Goal: Answer question/provide support

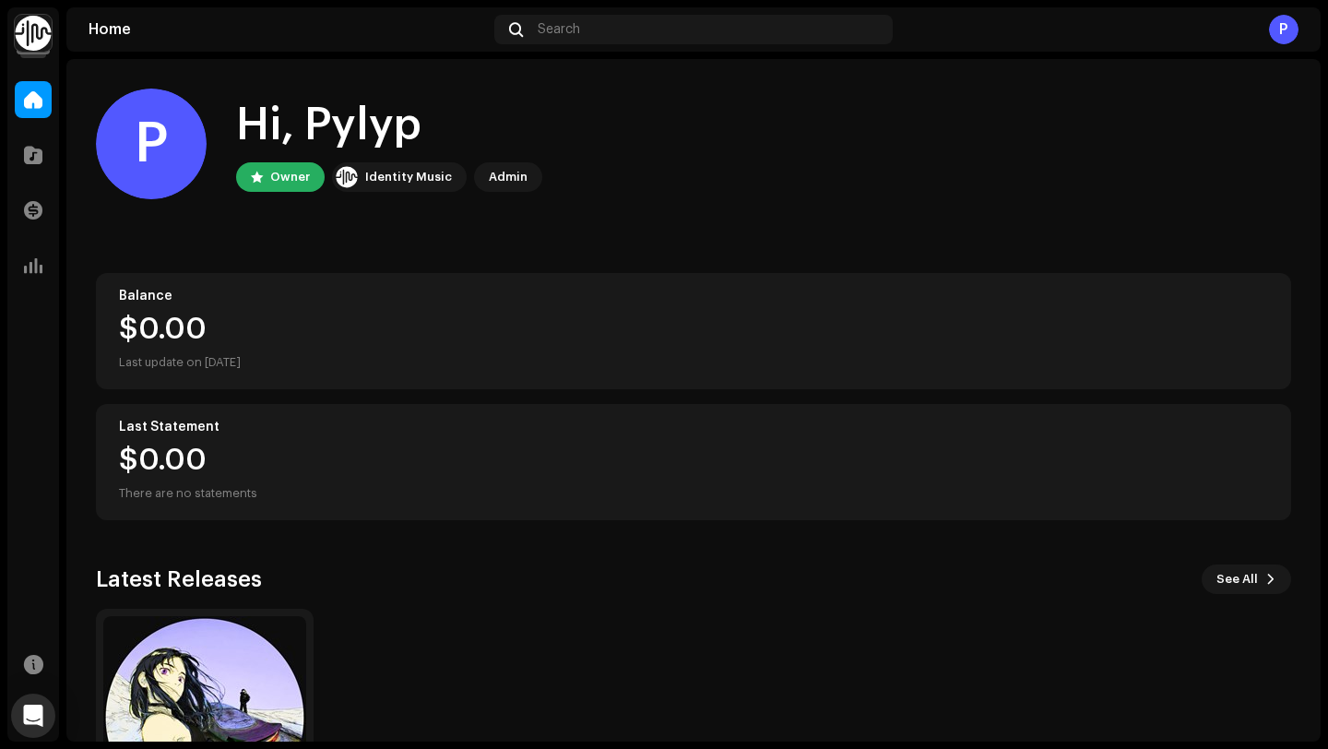
scroll to position [162, 0]
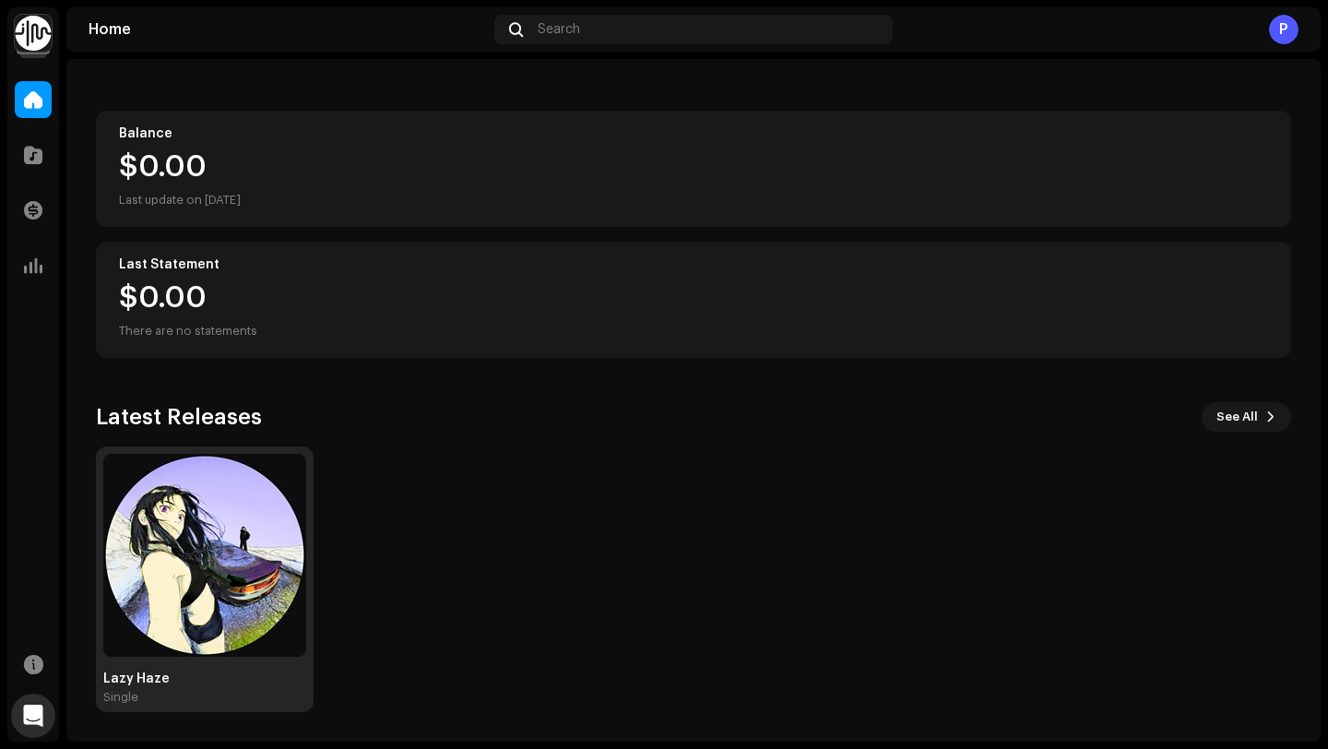
click at [202, 594] on img at bounding box center [204, 555] width 203 height 203
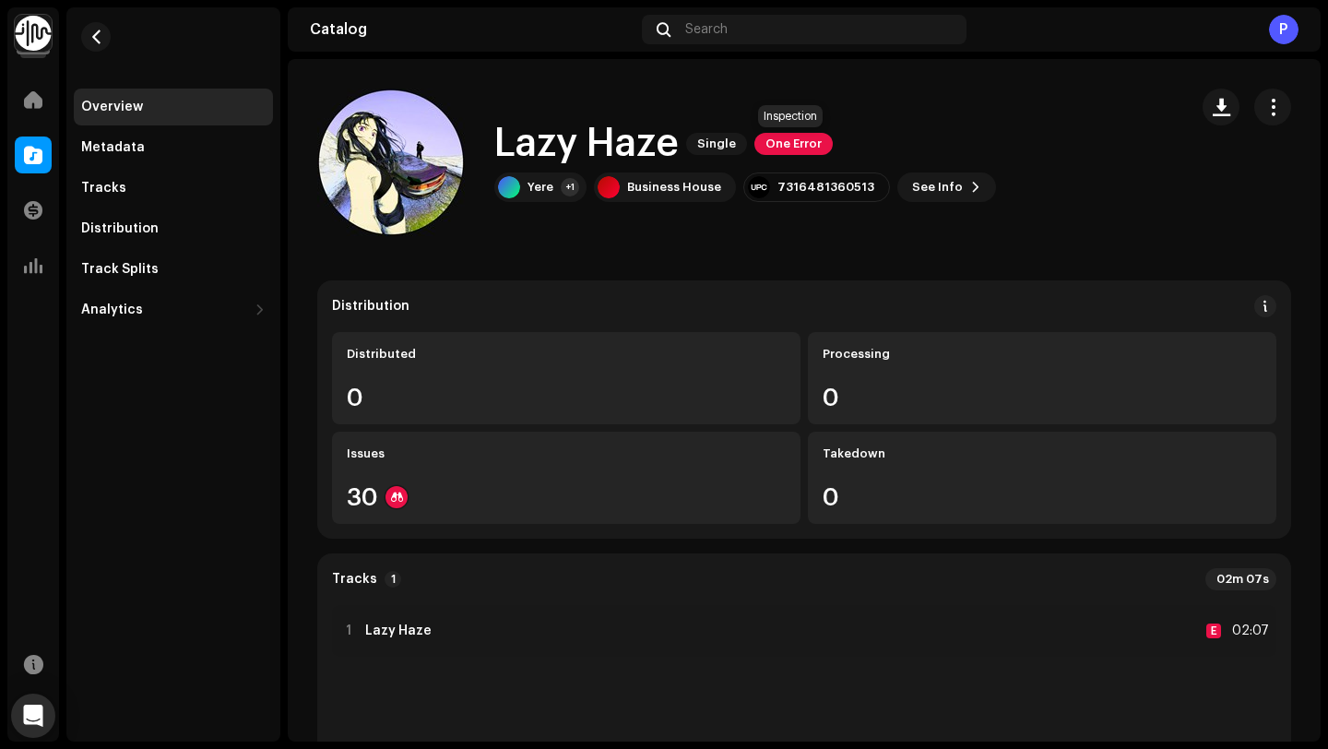
click at [796, 138] on span "One Error" at bounding box center [793, 144] width 78 height 22
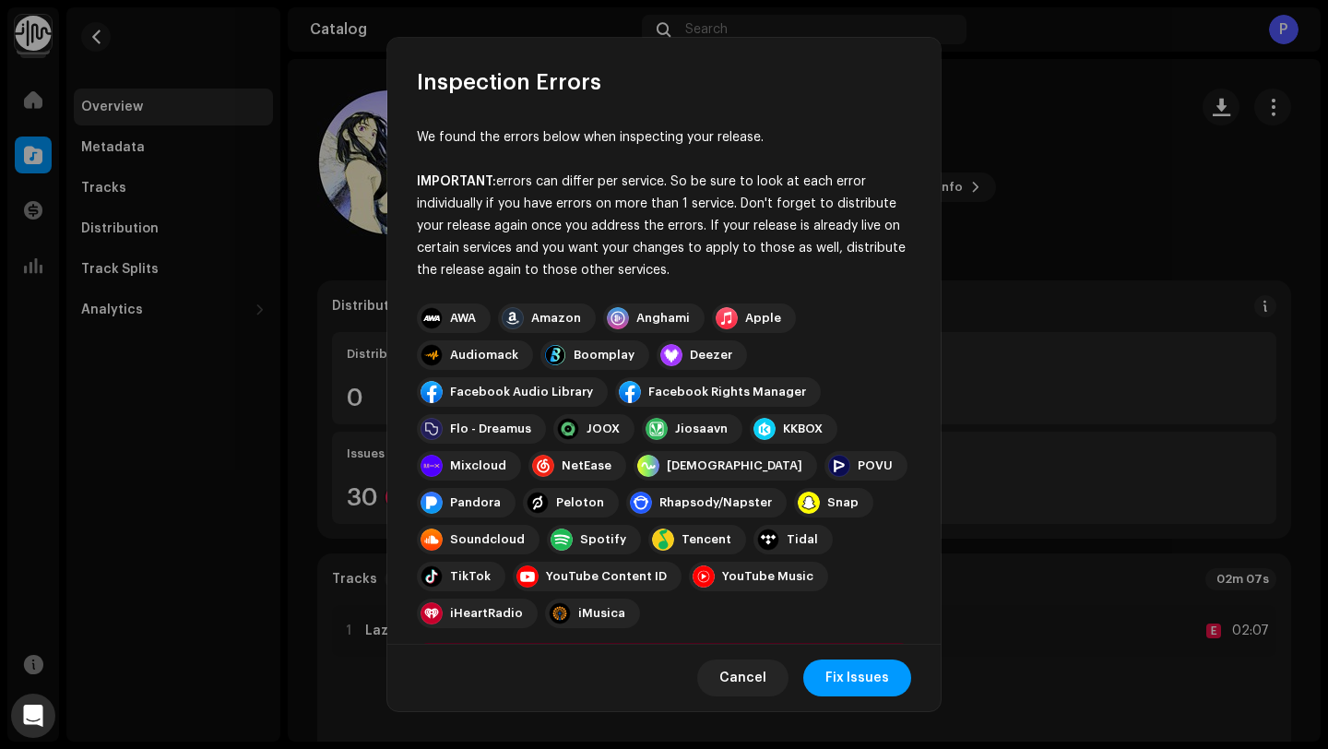
scroll to position [146, 0]
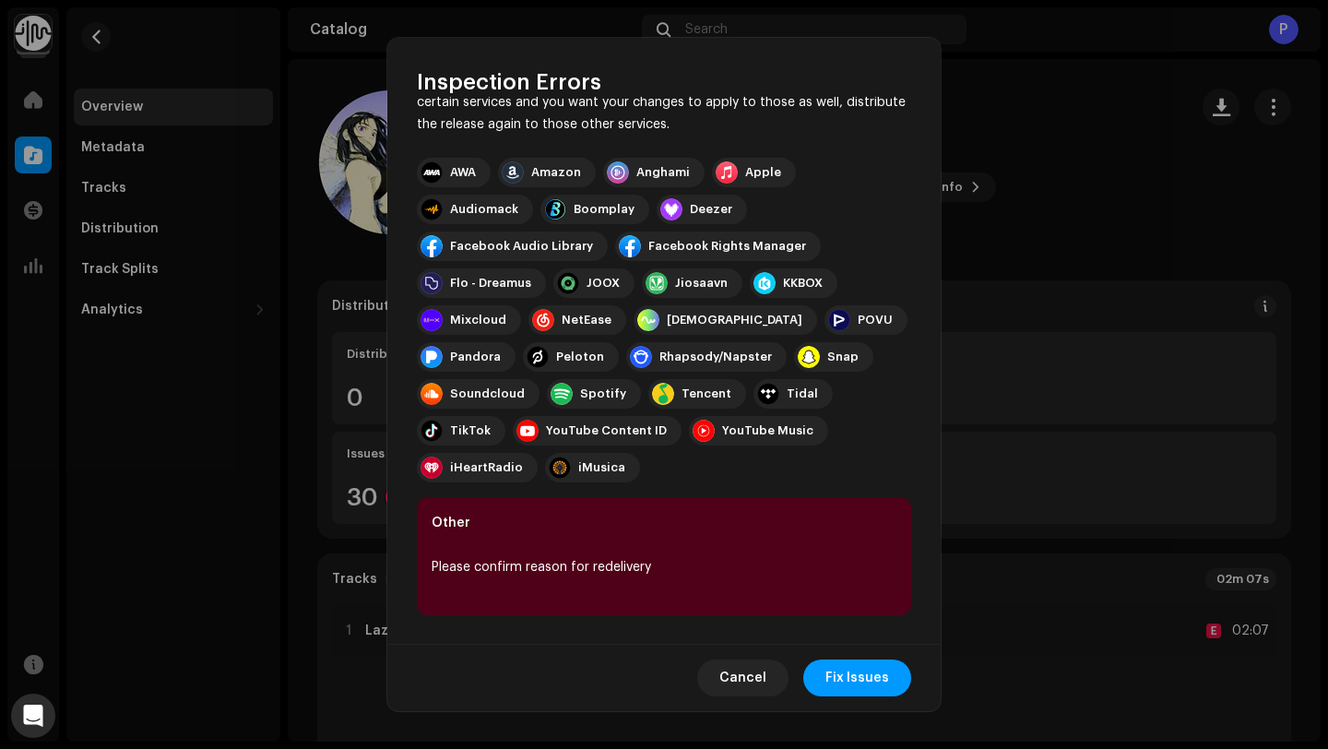
click at [564, 572] on div "Please confirm reason for redelivery" at bounding box center [664, 567] width 465 height 22
click at [587, 564] on div "Please confirm reason for redelivery" at bounding box center [664, 567] width 465 height 22
click at [875, 678] on span "Fix Issues" at bounding box center [857, 677] width 64 height 37
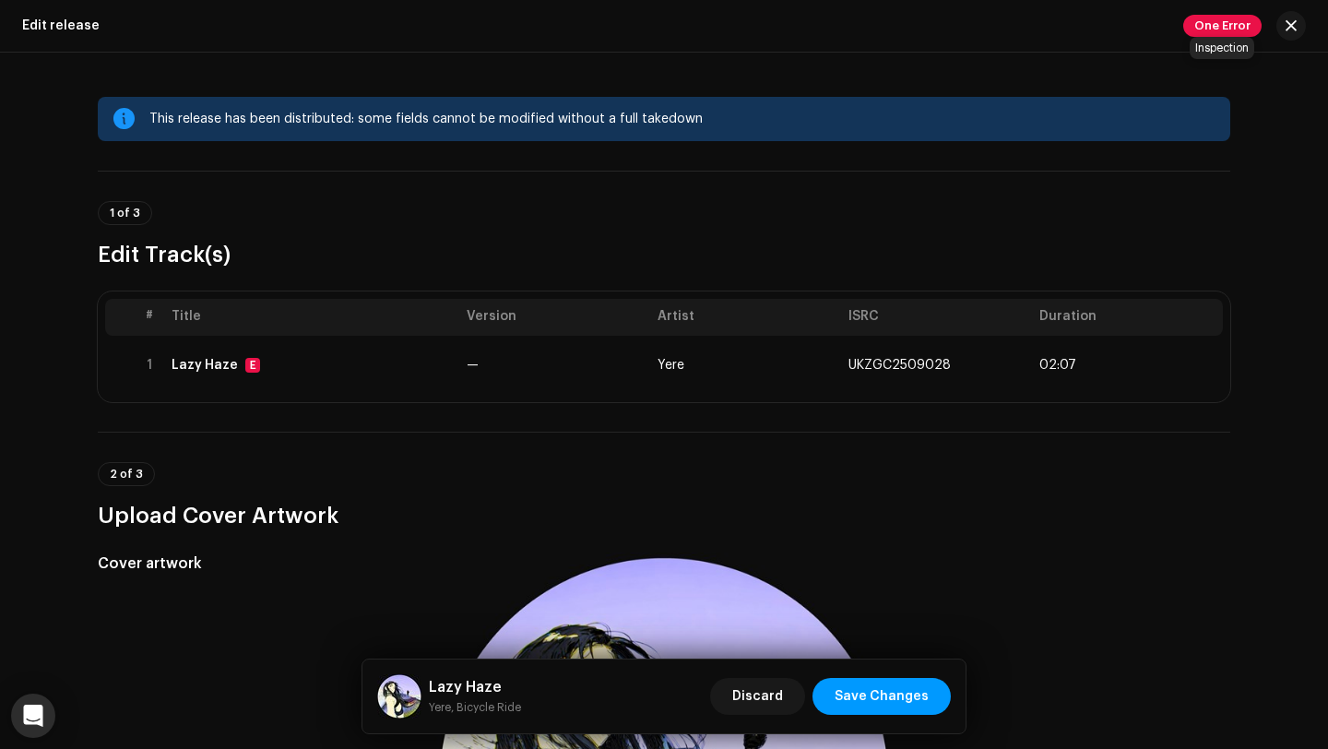
click at [1209, 20] on span "One Error" at bounding box center [1222, 26] width 78 height 22
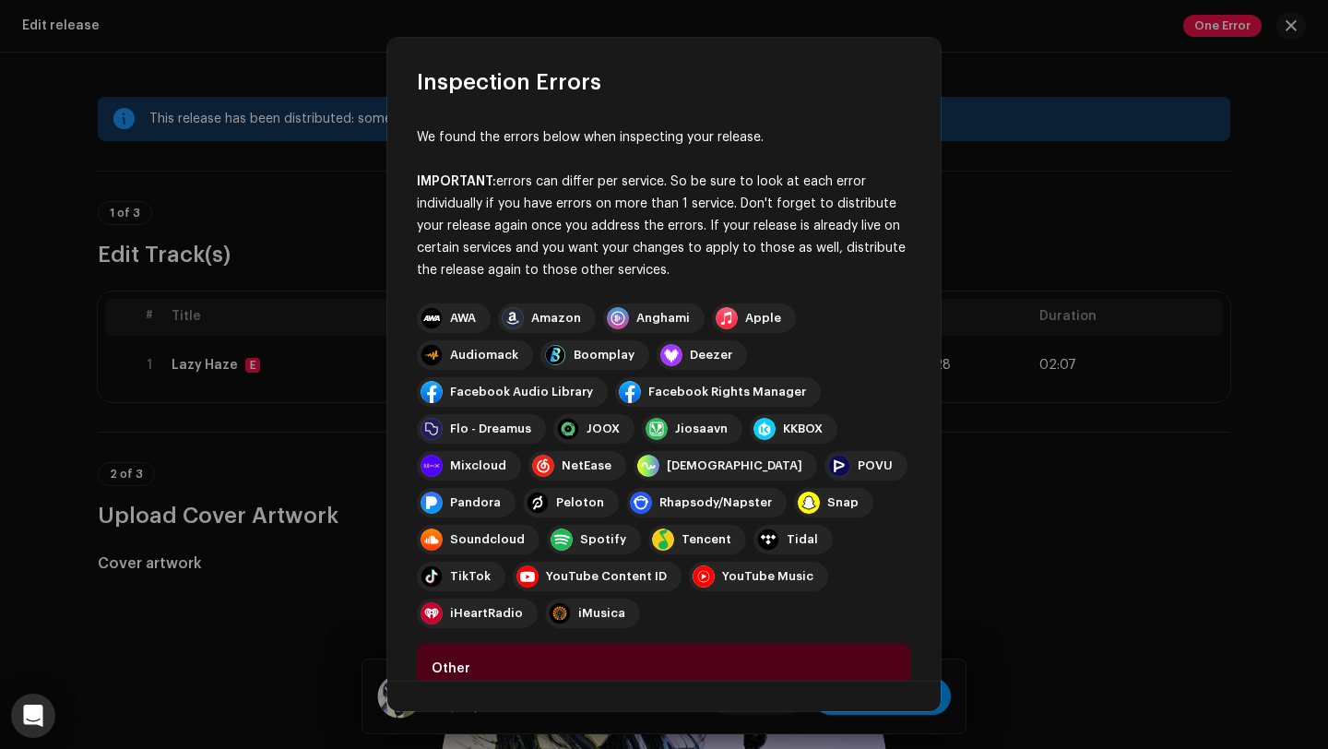
scroll to position [109, 0]
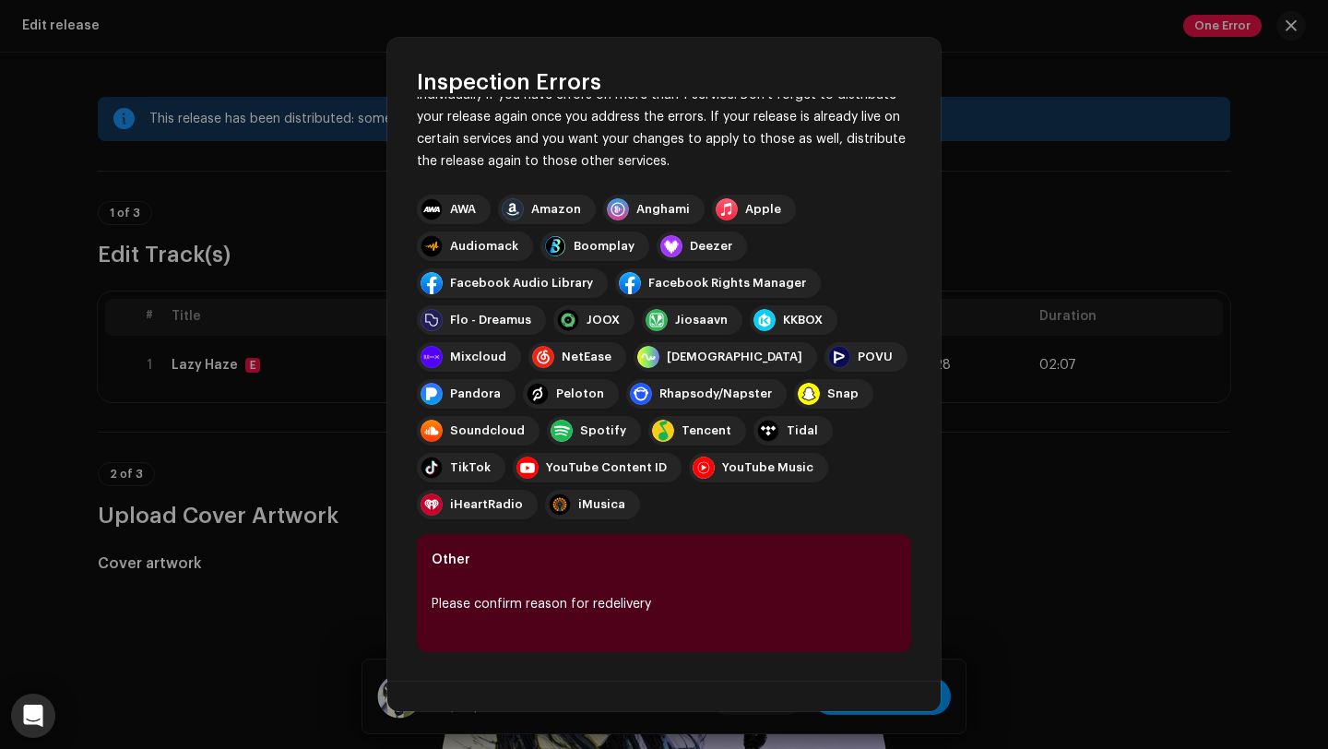
click at [464, 606] on div "Please confirm reason for redelivery" at bounding box center [664, 604] width 465 height 22
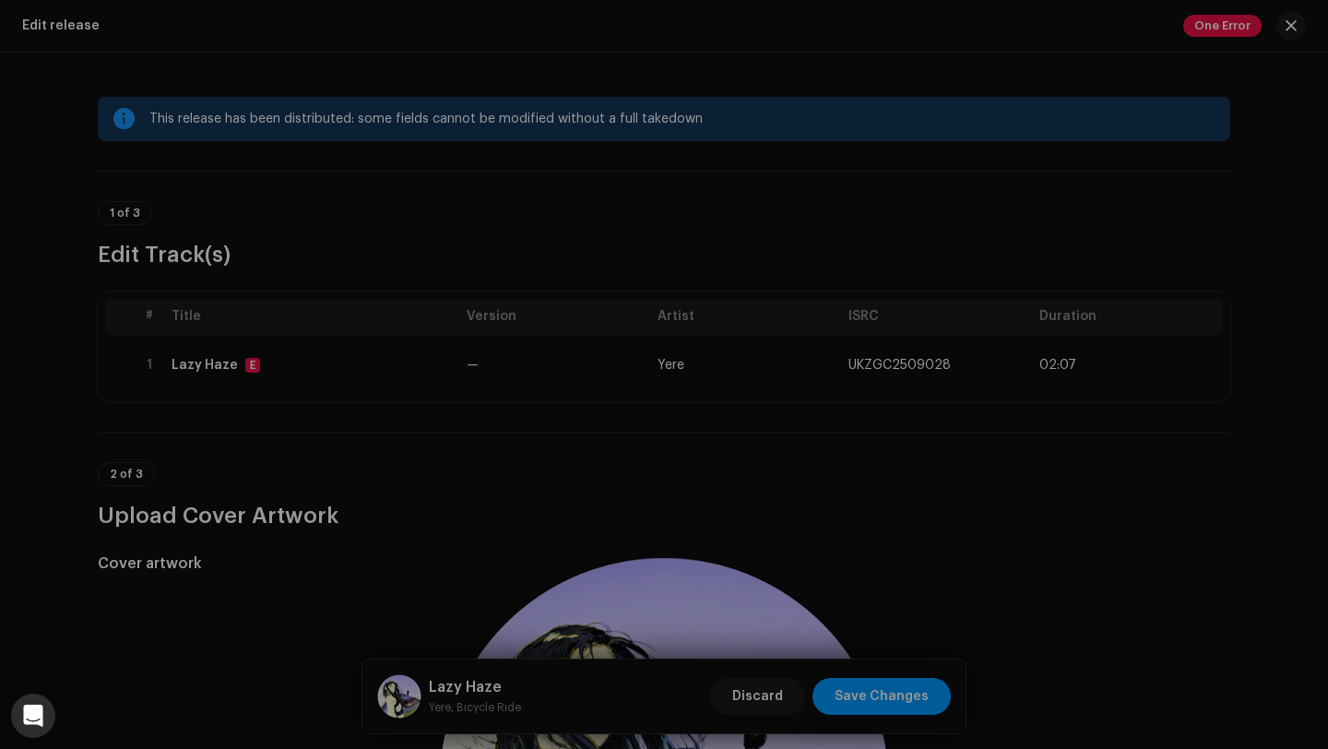
click at [1016, 70] on div "Inspection Errors We found the errors below when inspecting your release. IMPOR…" at bounding box center [664, 374] width 1328 height 749
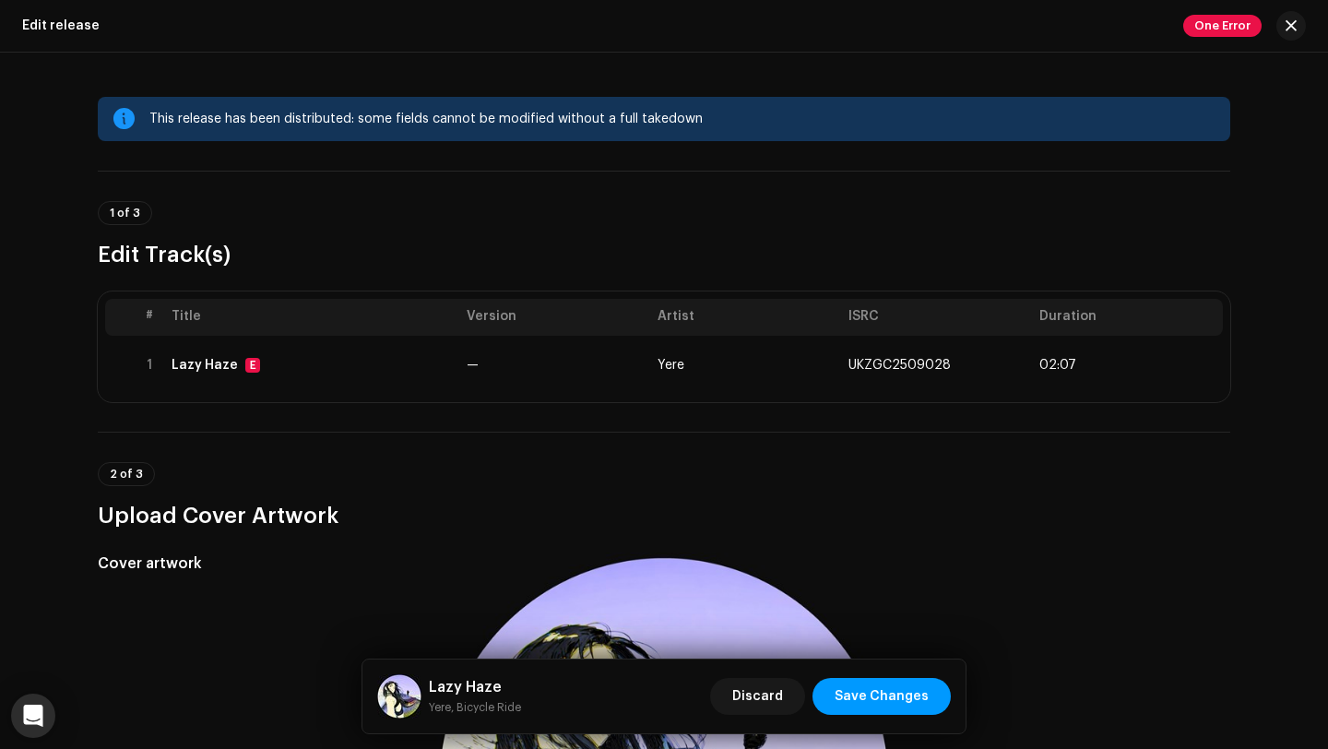
scroll to position [261, 0]
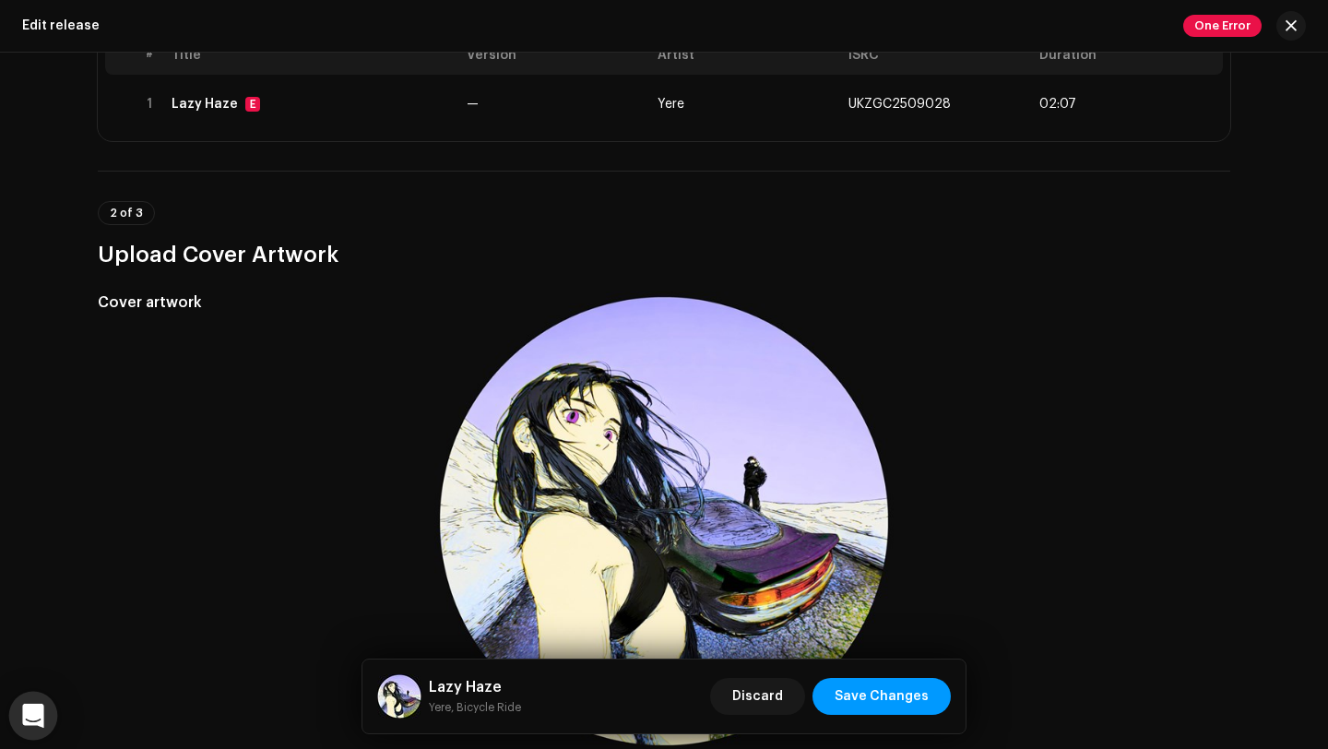
click at [41, 723] on icon "Open Intercom Messenger" at bounding box center [32, 716] width 21 height 24
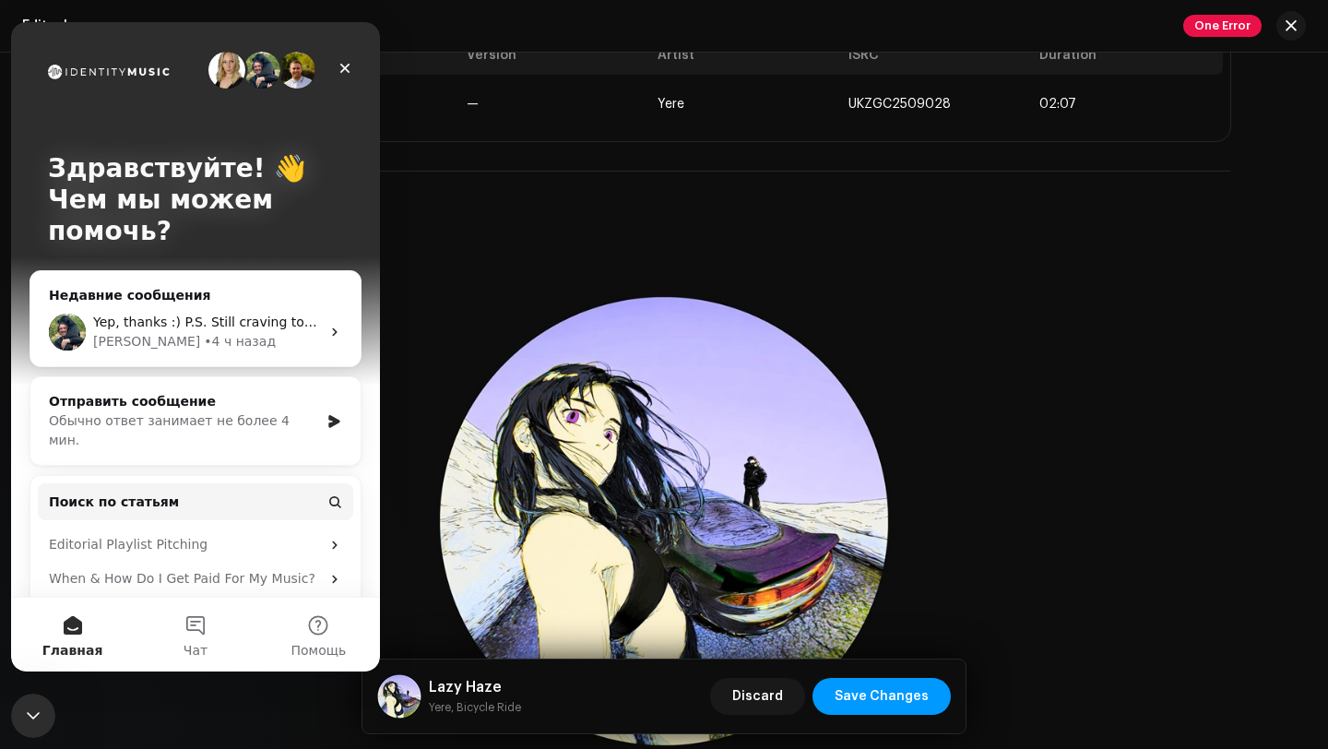
scroll to position [0, 0]
click at [190, 318] on span "Yep, thanks :) P.S. Still craving to send this release to beatport" at bounding box center [294, 321] width 402 height 15
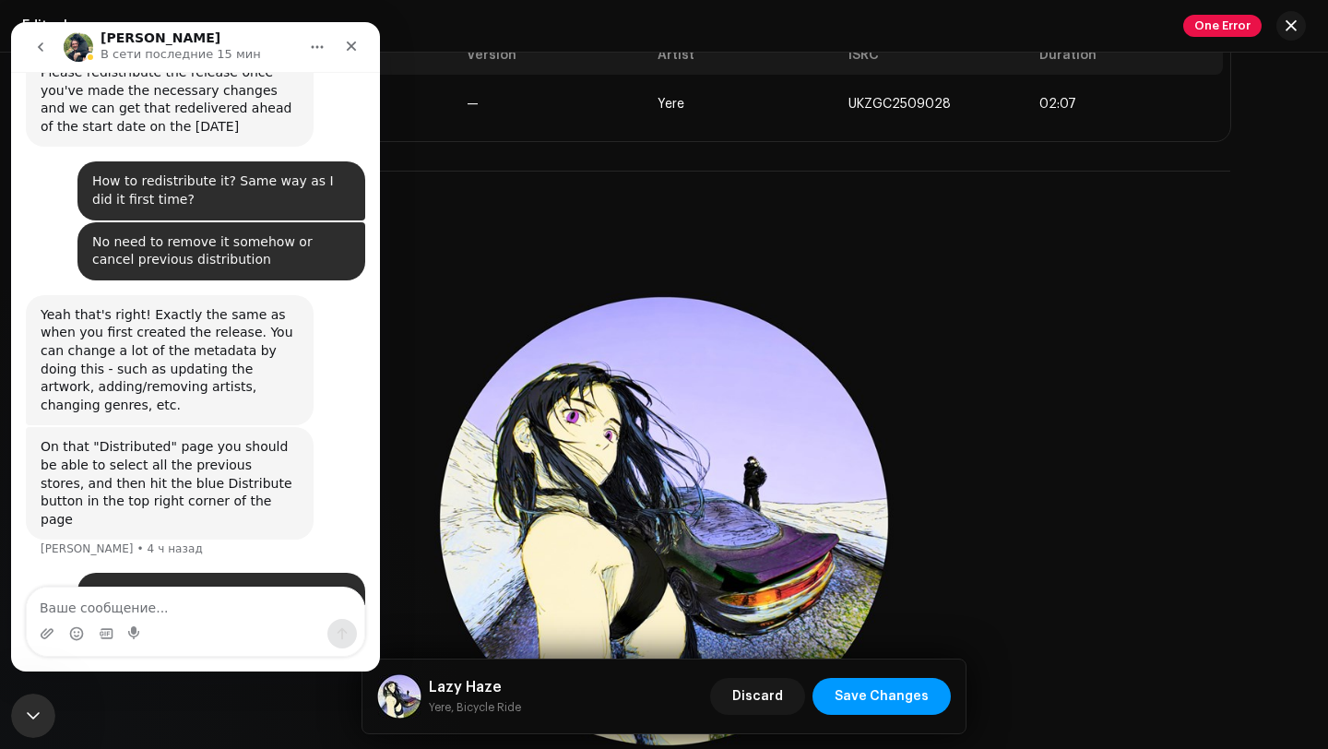
scroll to position [1025, 0]
type textarea "I get an error :("
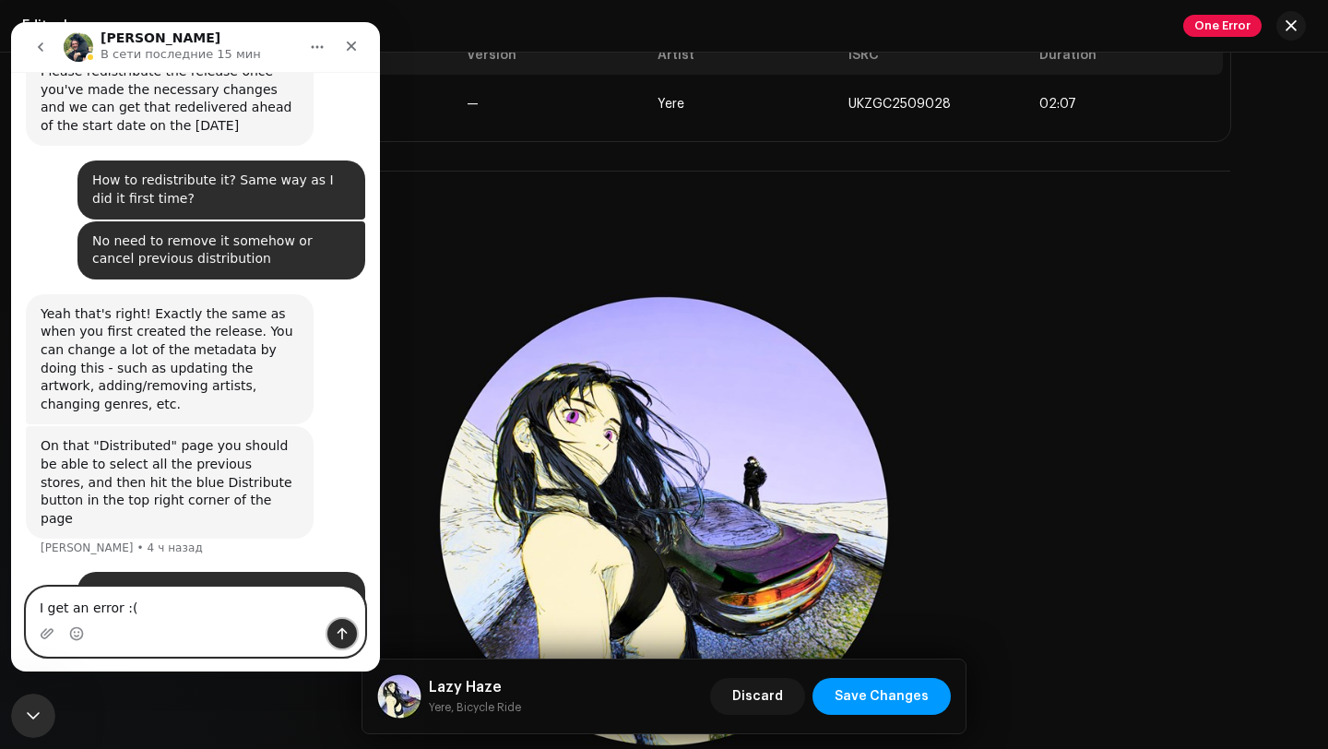
click at [330, 633] on button "Отправить сообщение…" at bounding box center [342, 634] width 30 height 30
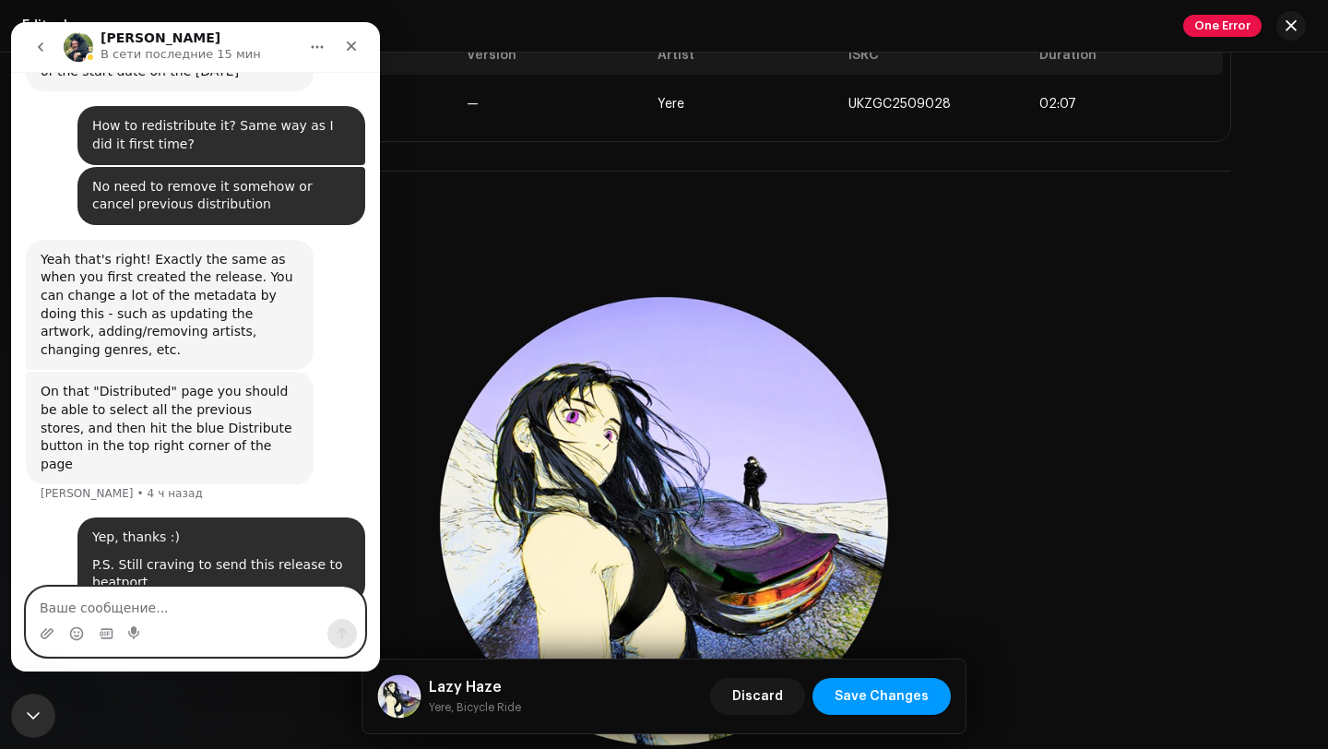
scroll to position [0, 0]
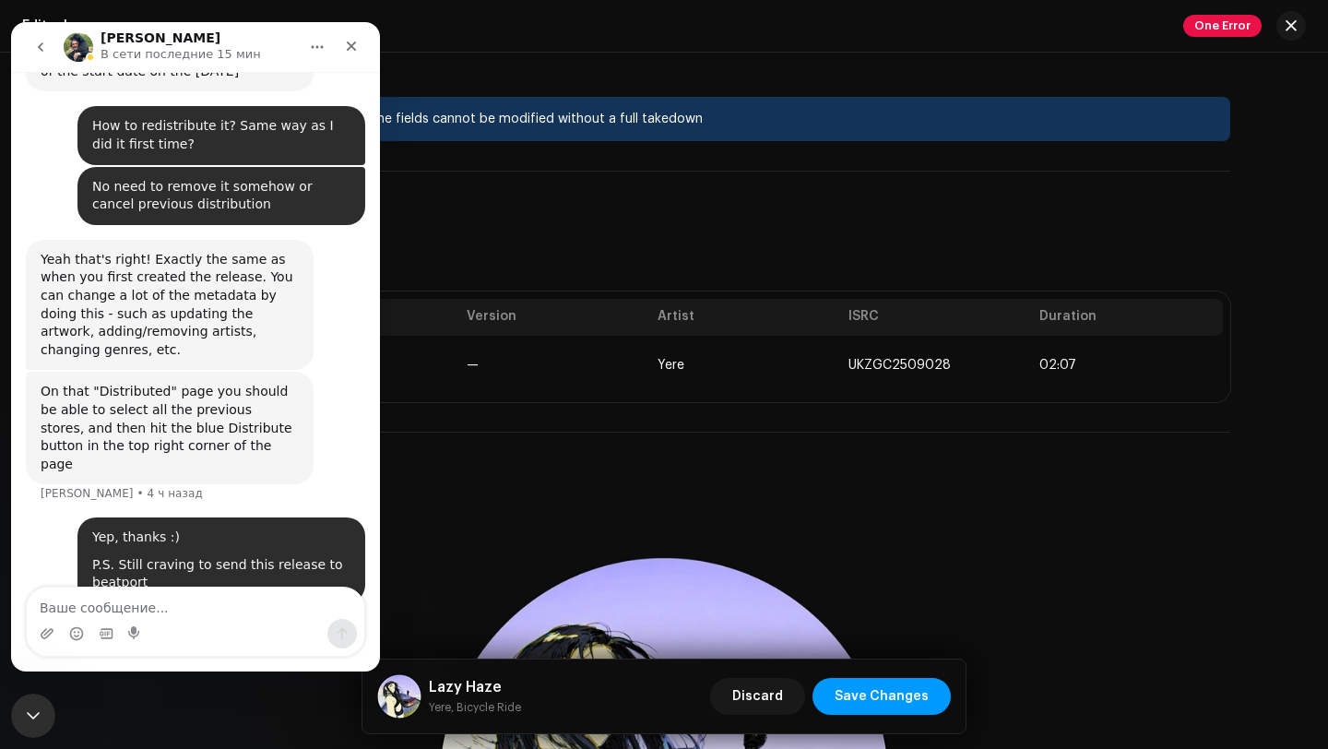
click at [1223, 29] on span "One Error" at bounding box center [1222, 26] width 78 height 22
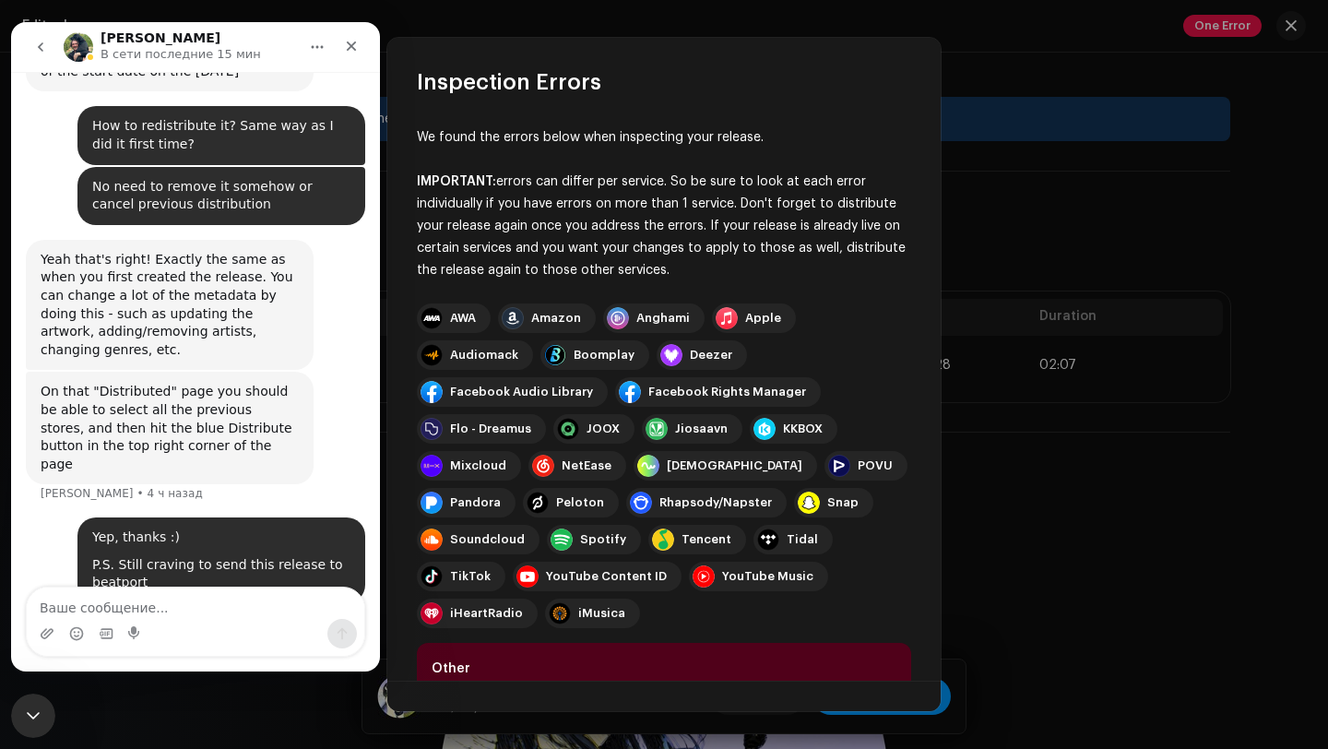
scroll to position [109, 0]
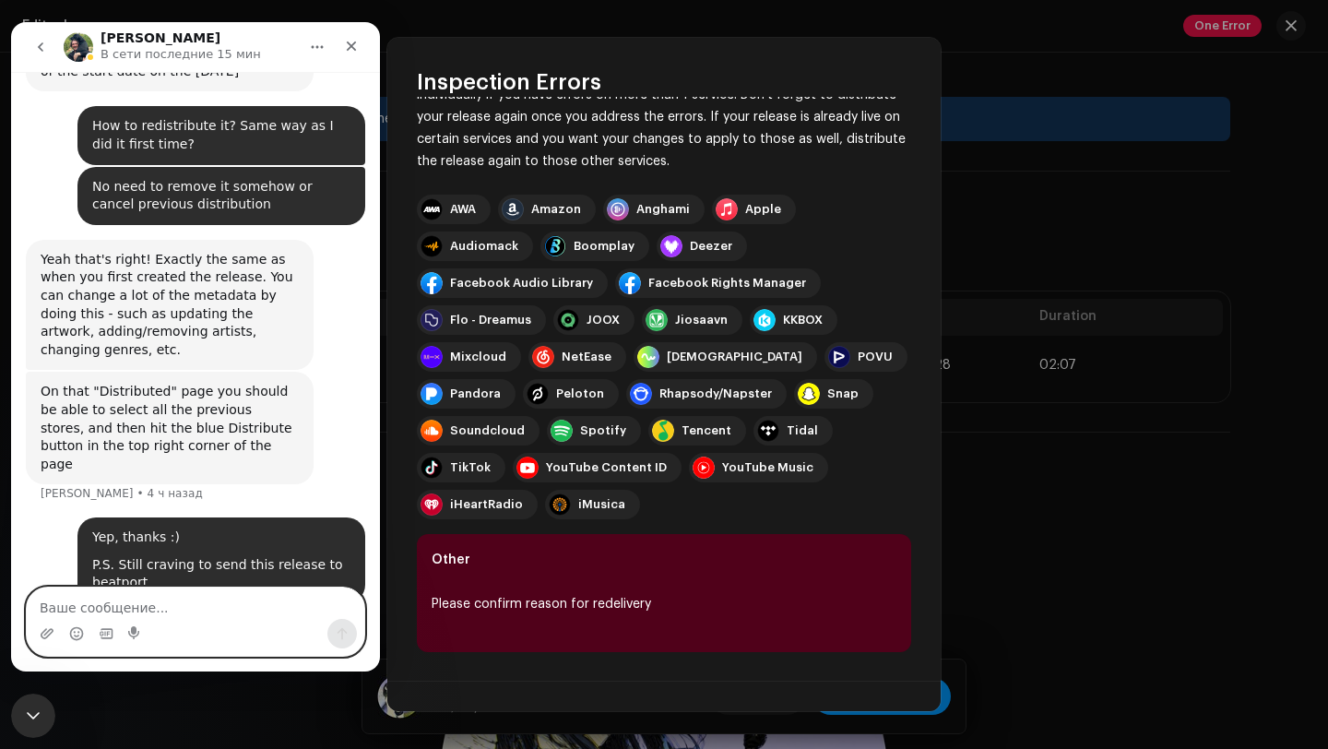
click at [213, 597] on textarea "Ваше сообщение..." at bounding box center [195, 602] width 337 height 31
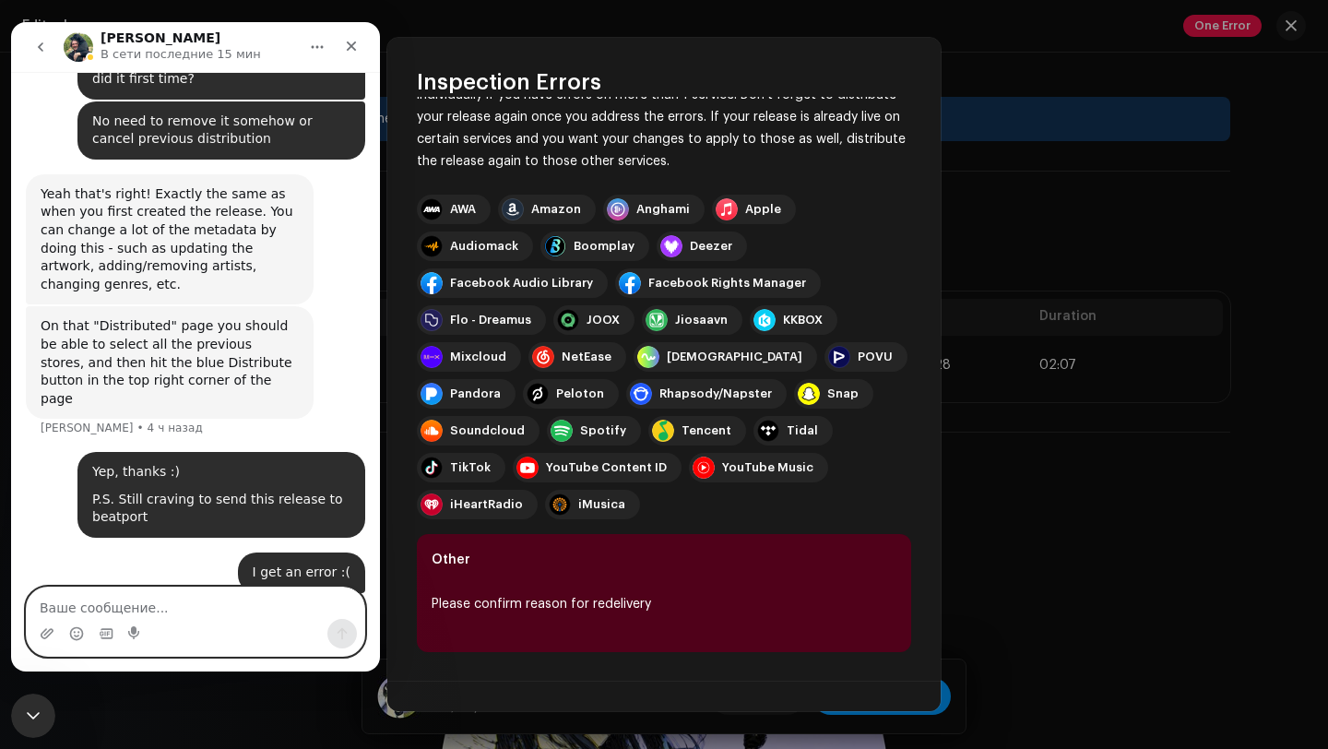
scroll to position [1166, 0]
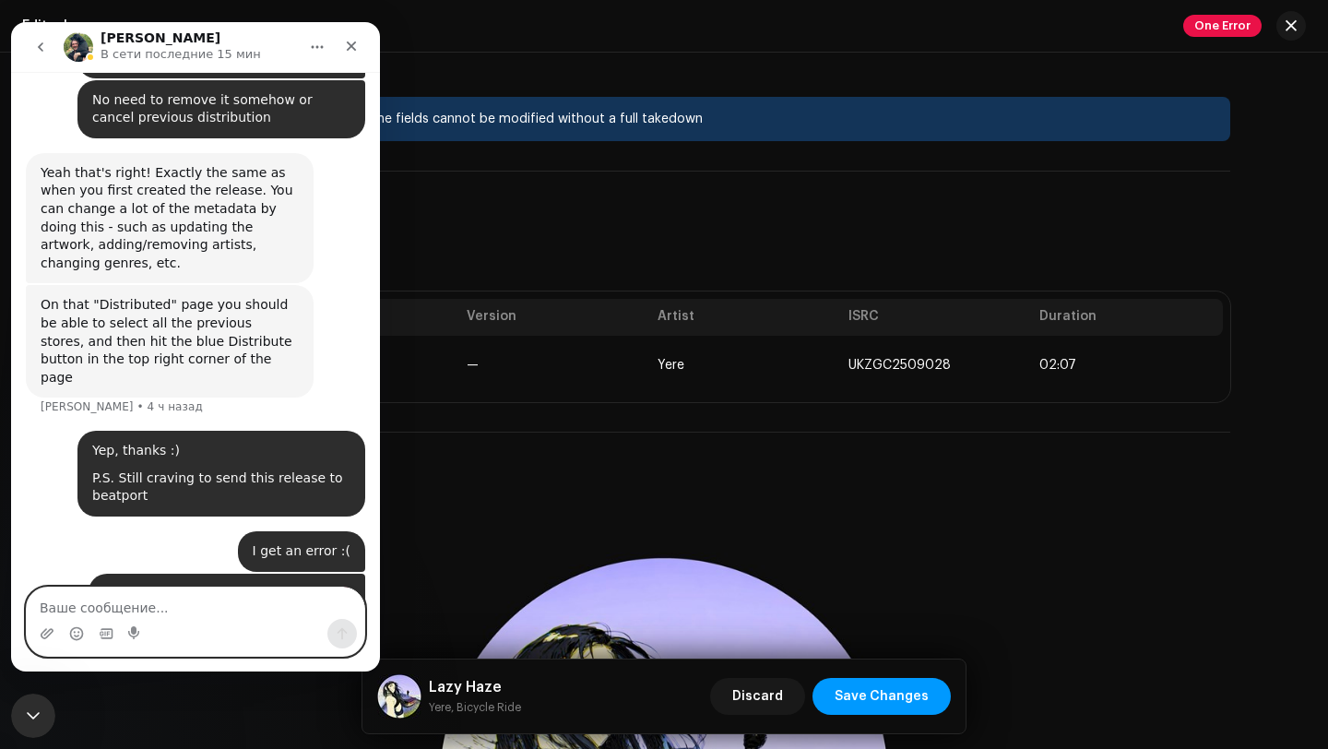
click at [991, 172] on div "Inspection Errors We found the errors below when inspecting your release. IMPOR…" at bounding box center [664, 374] width 1328 height 749
click at [361, 46] on div "Закрыть" at bounding box center [351, 46] width 33 height 33
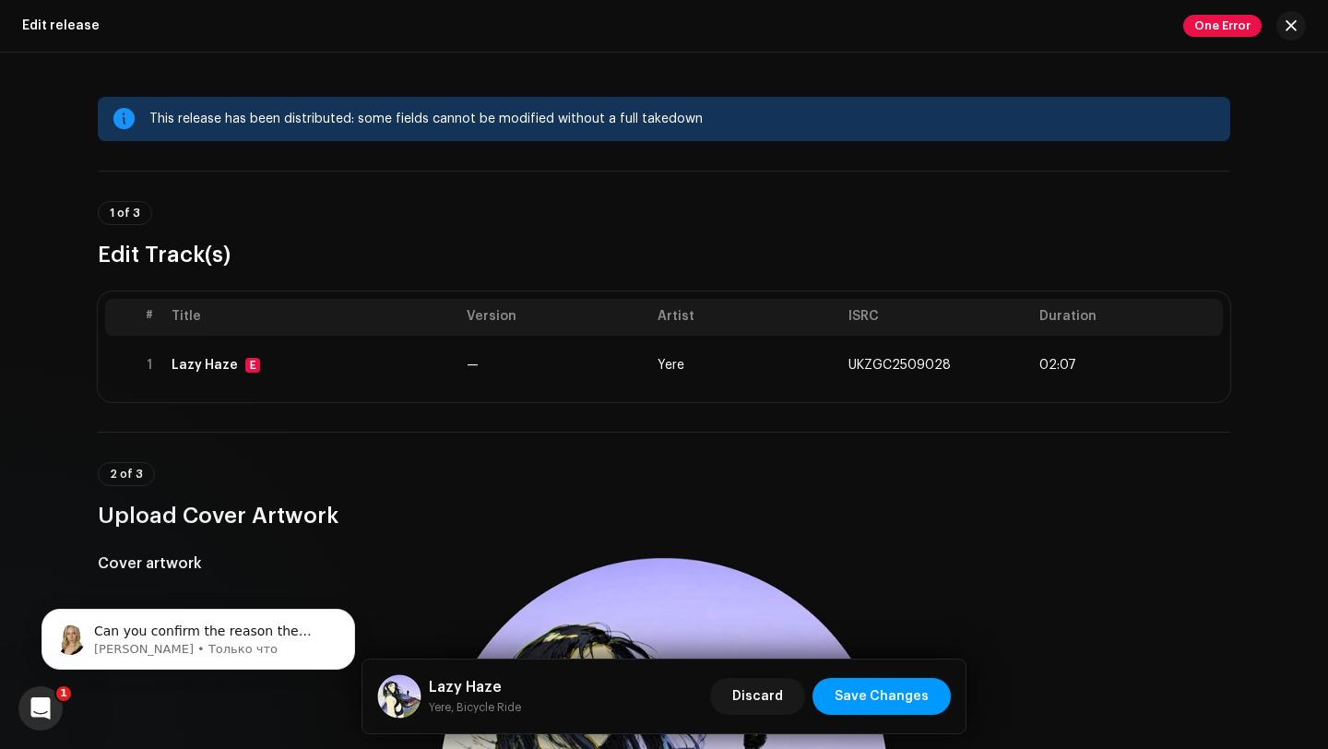
scroll to position [1282, 0]
click at [230, 636] on span "Can you confirm the reason the release has been sent for platforms again ?" at bounding box center [209, 649] width 230 height 52
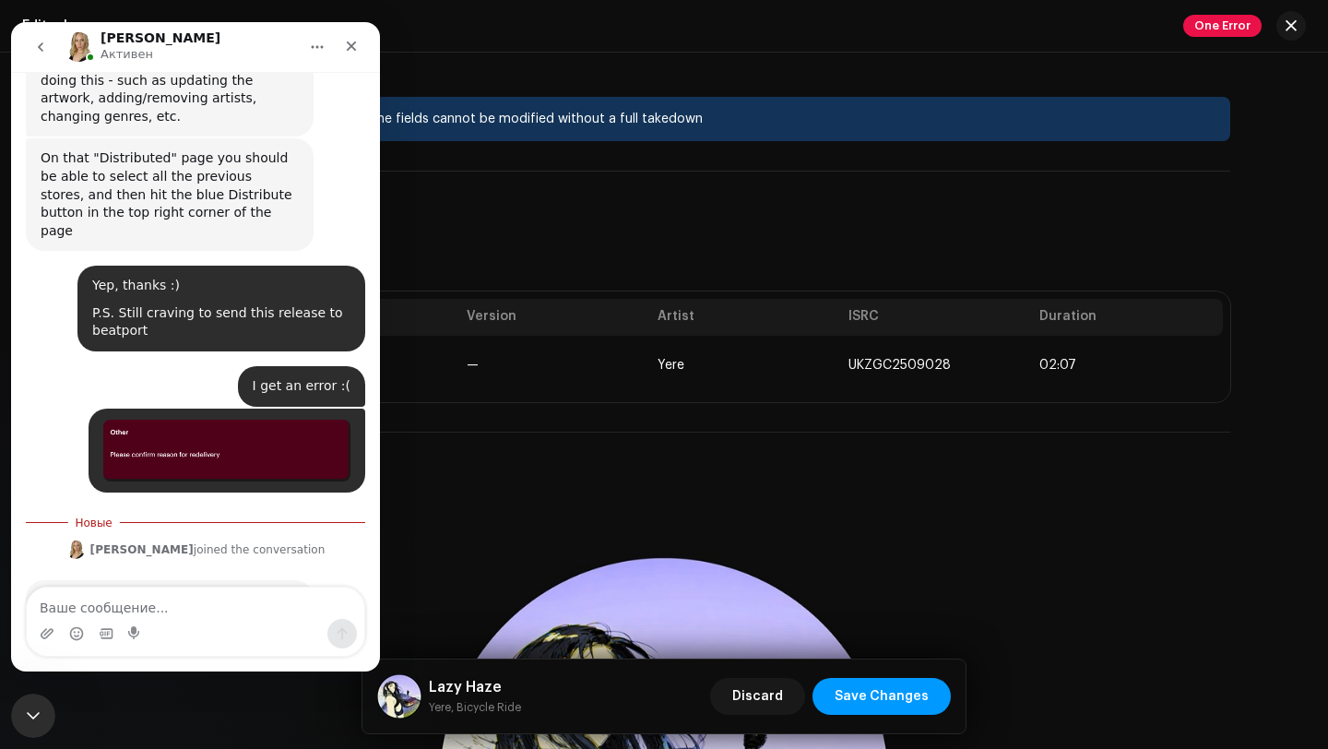
scroll to position [1312, 0]
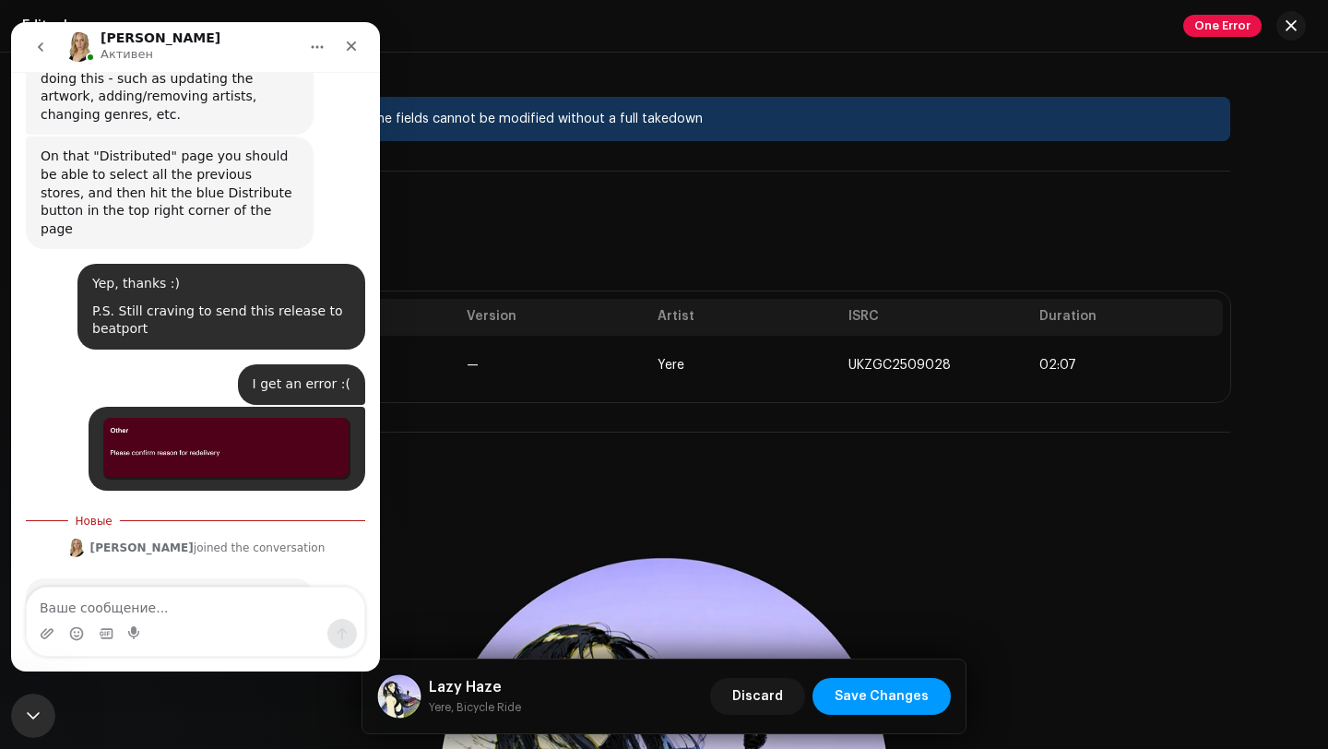
click at [206, 601] on textarea "Ваше сообщение..." at bounding box center [195, 602] width 337 height 31
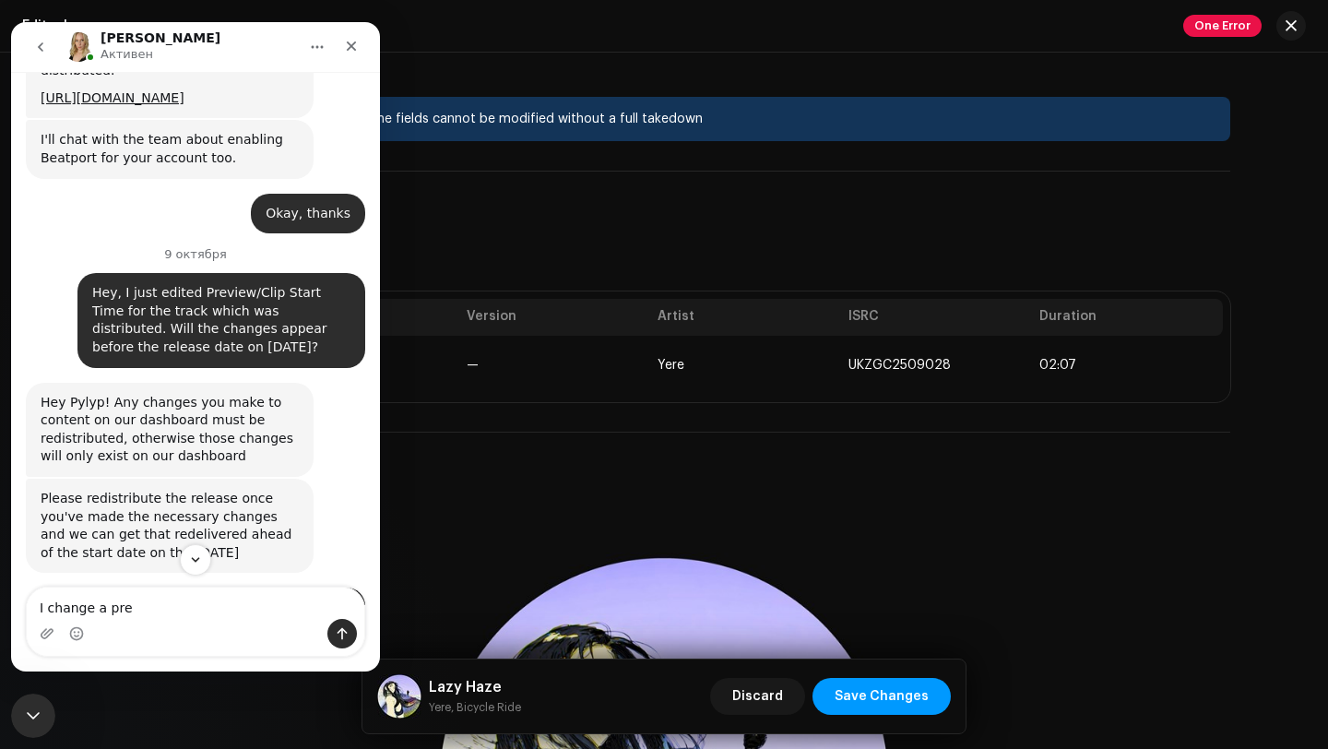
scroll to position [469, 0]
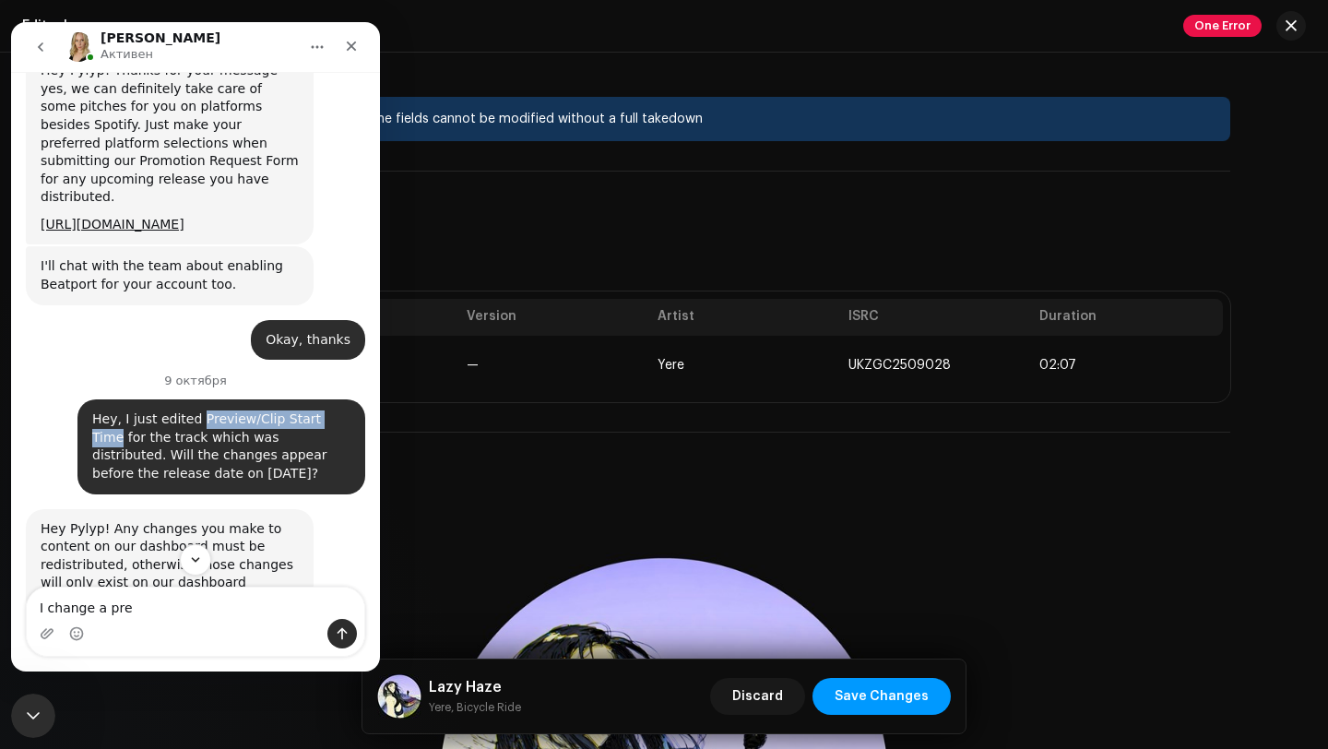
drag, startPoint x: 194, startPoint y: 349, endPoint x: 336, endPoint y: 349, distance: 142.0
click at [336, 410] on div "Hey, I just edited Preview/Clip Start Time for the track which was distributed.…" at bounding box center [221, 446] width 258 height 72
copy div "Preview/Clip Start Time"
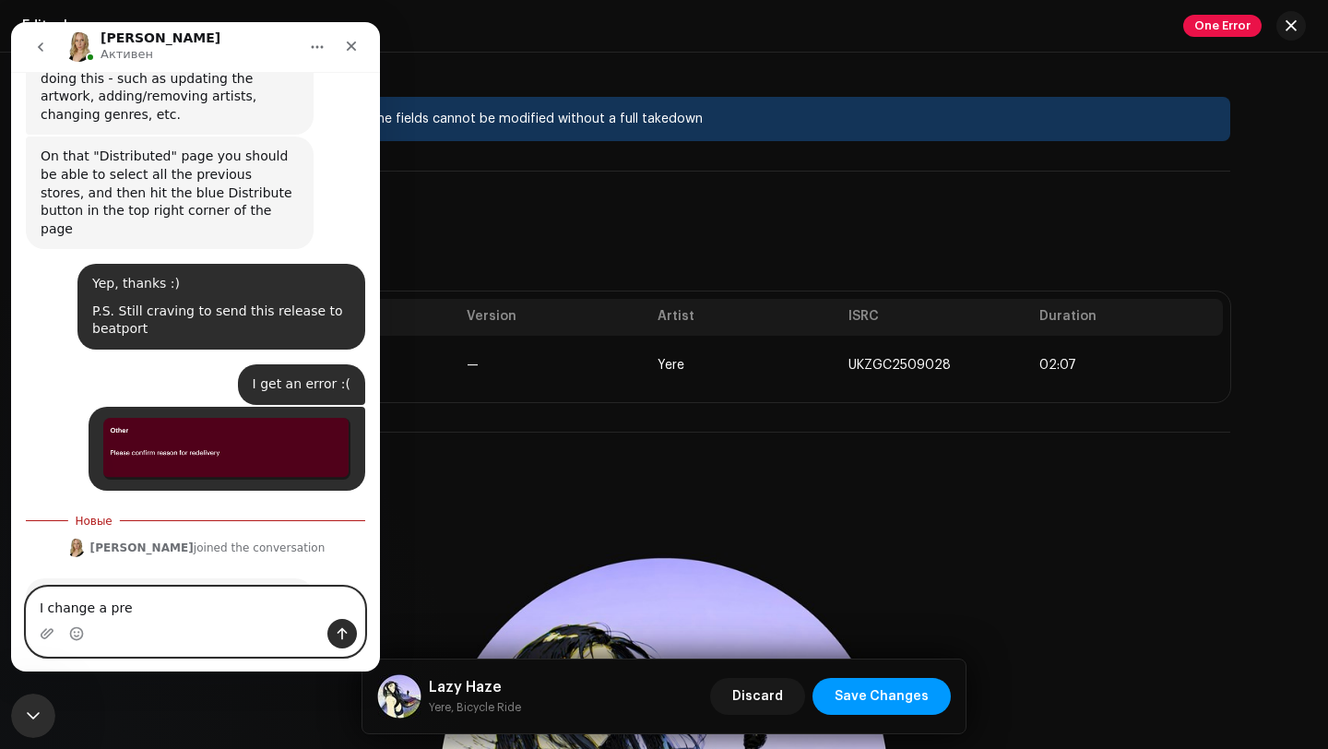
click at [106, 607] on textarea "I change a pre" at bounding box center [195, 602] width 337 height 31
click at [99, 607] on textarea "I change a pre" at bounding box center [195, 602] width 337 height 31
drag, startPoint x: 103, startPoint y: 610, endPoint x: 203, endPoint y: 610, distance: 99.6
click at [203, 610] on textarea "I change a pre" at bounding box center [195, 602] width 337 height 31
paste textarea "Preview/Clip Start Tim"
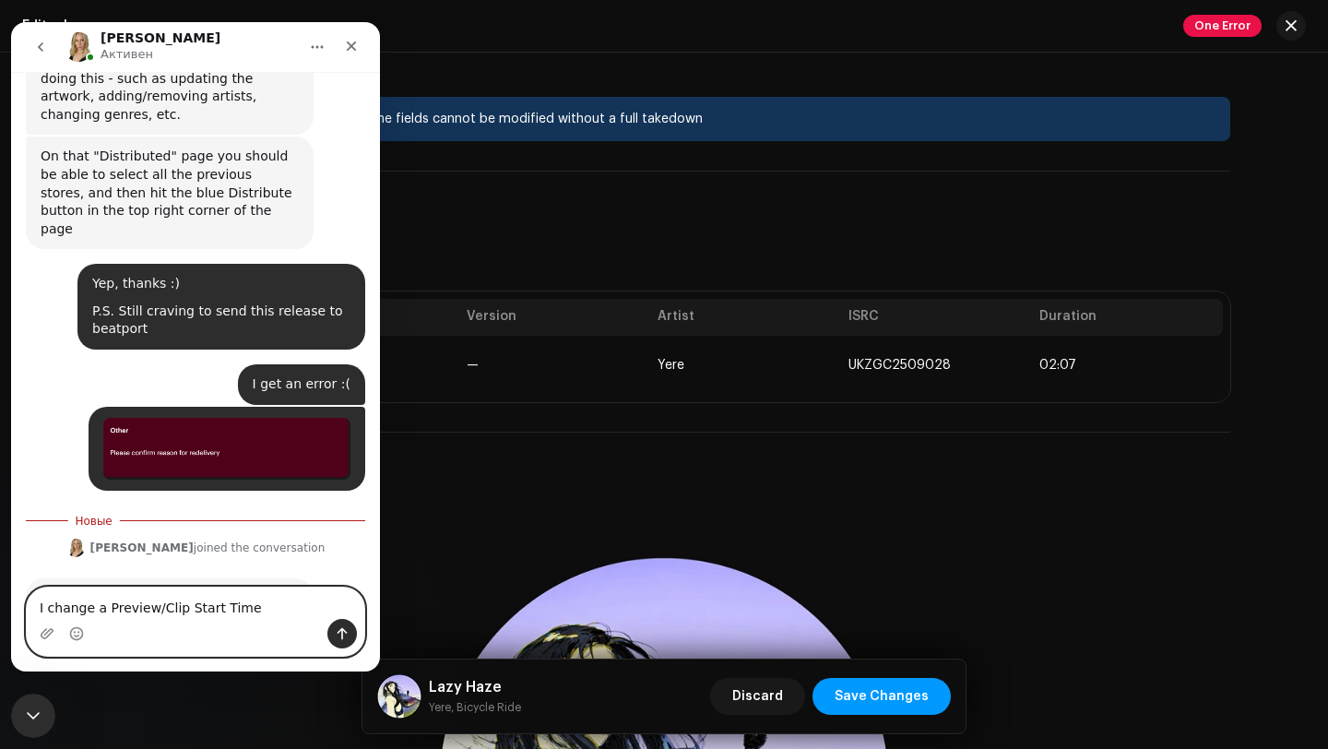
type textarea "I change a Preview/Clip Start Time"
click at [337, 632] on icon "Отправить сообщение…" at bounding box center [342, 633] width 15 height 15
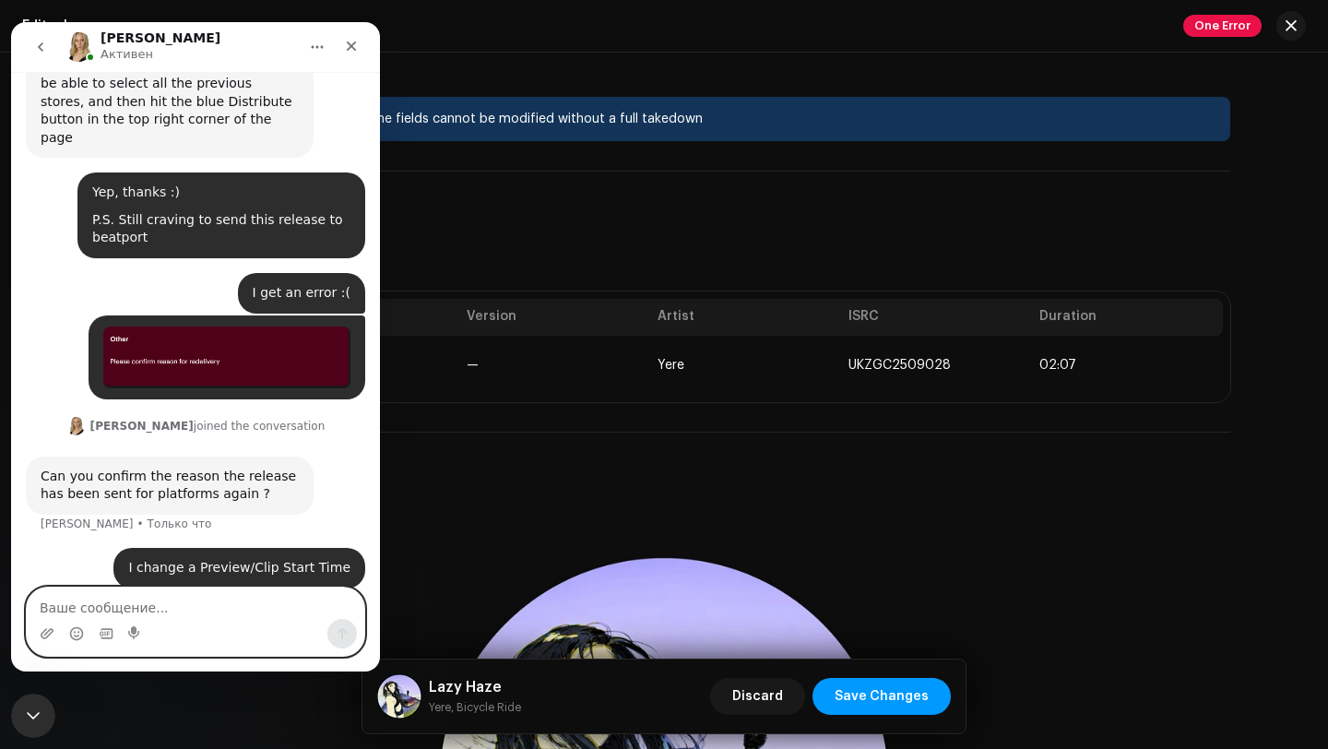
scroll to position [1407, 0]
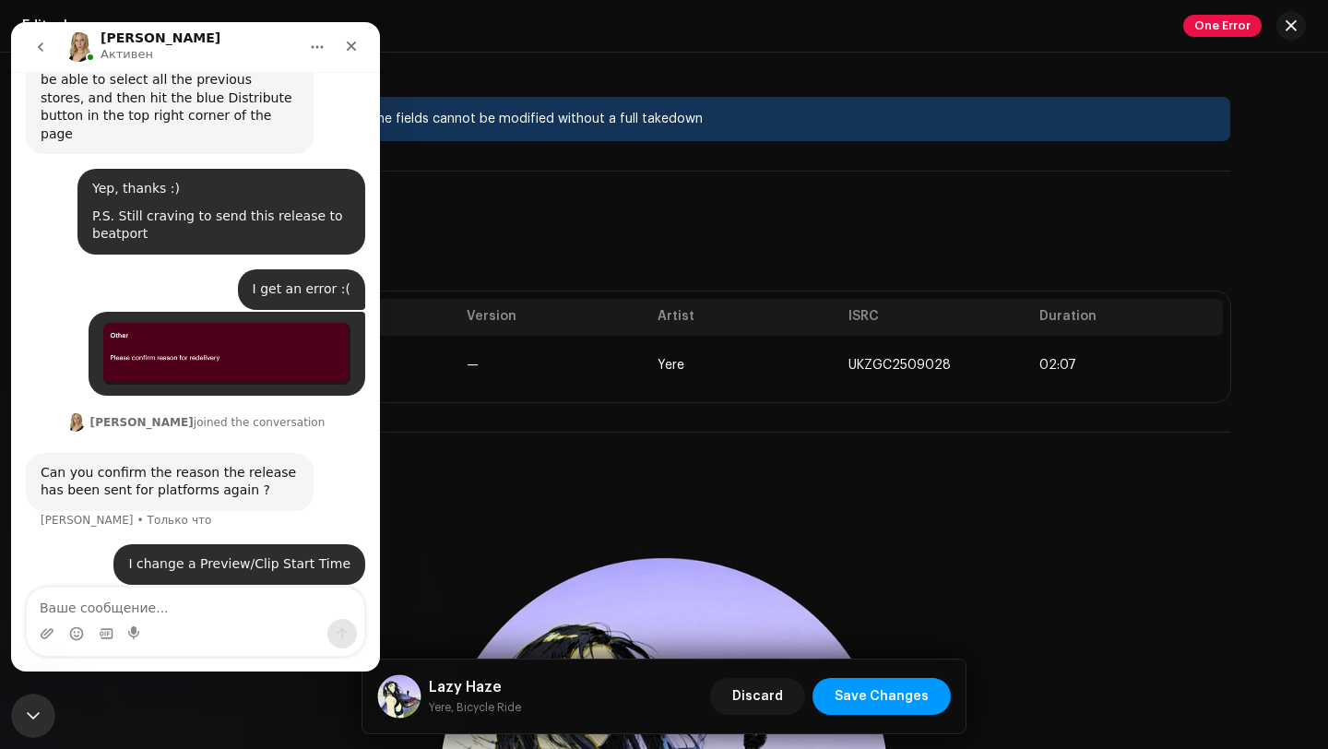
click at [77, 53] on img "Мессенджер Intercom" at bounding box center [79, 47] width 30 height 30
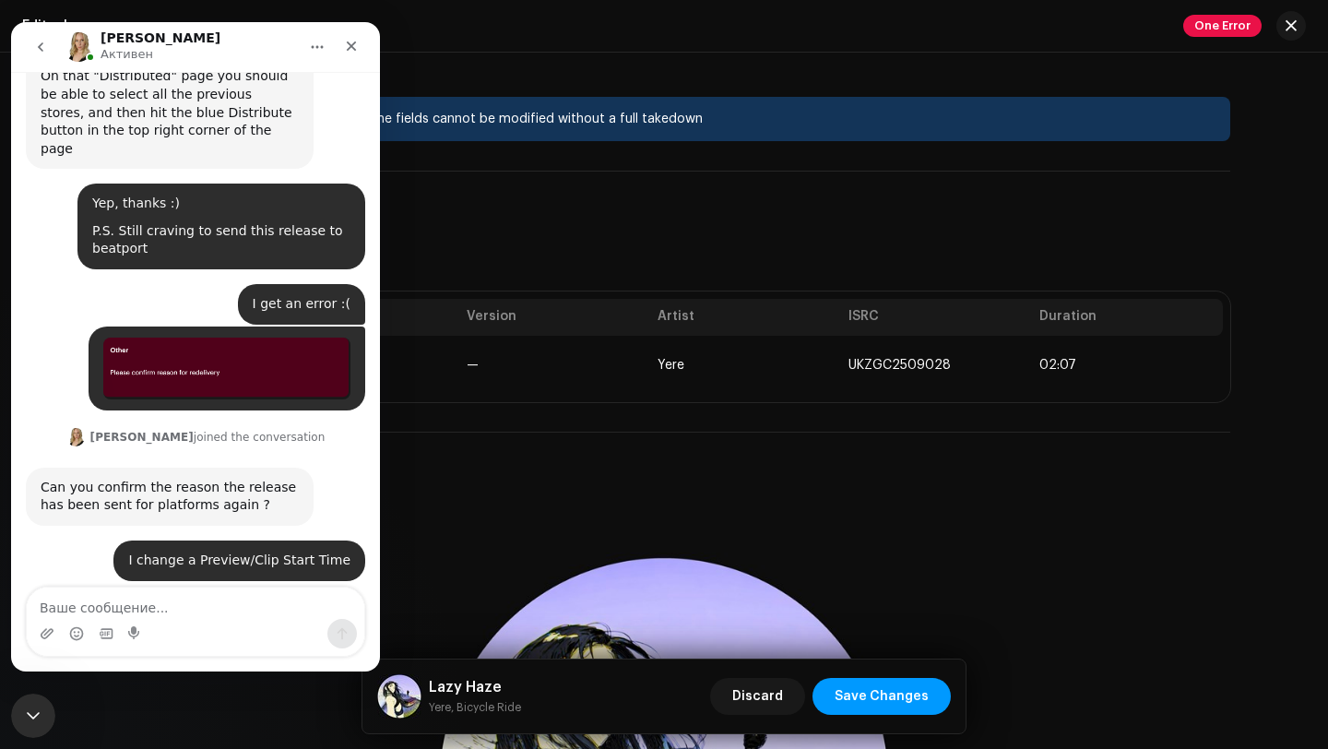
scroll to position [1391, 0]
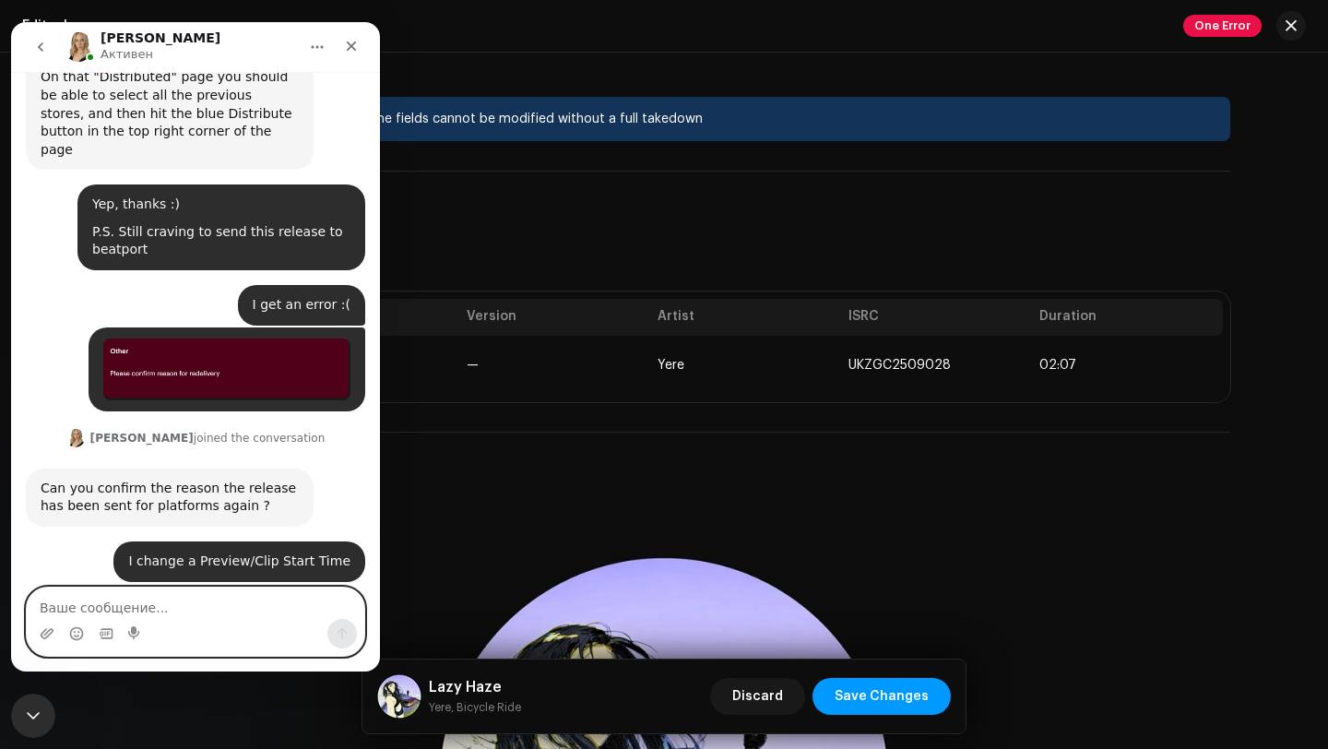
click at [173, 598] on textarea "Ваше сообщение..." at bounding box center [195, 602] width 337 height 31
type textarea "it's fine? it could be changed without take down?"
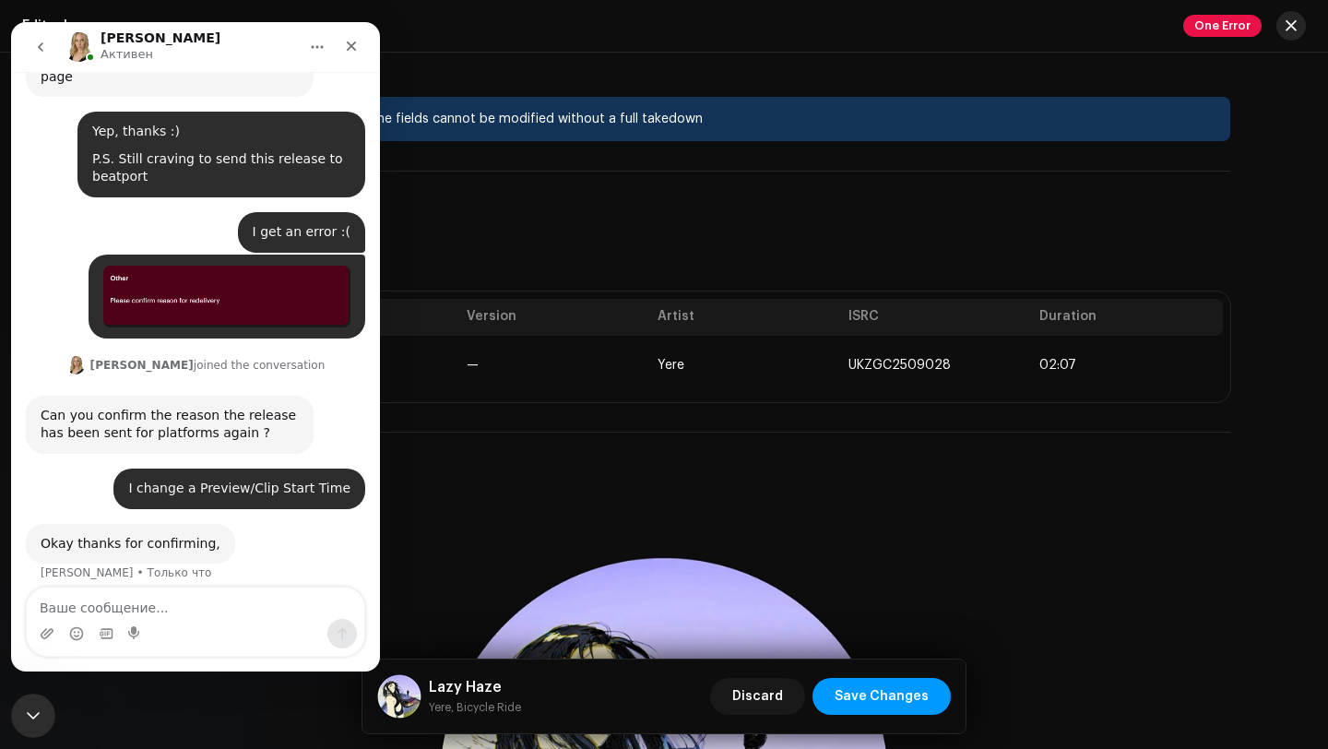
click at [1293, 30] on span "button" at bounding box center [1290, 25] width 11 height 15
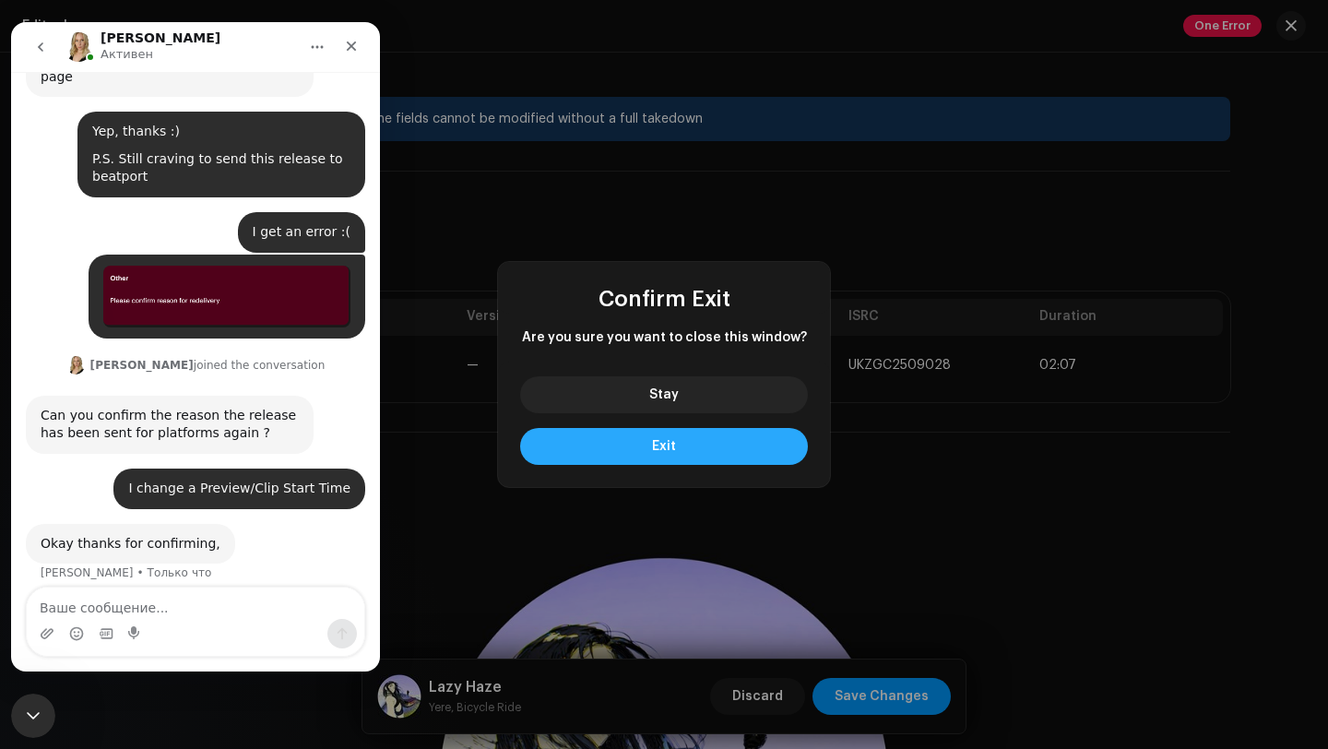
click at [740, 449] on button "Exit" at bounding box center [664, 446] width 288 height 37
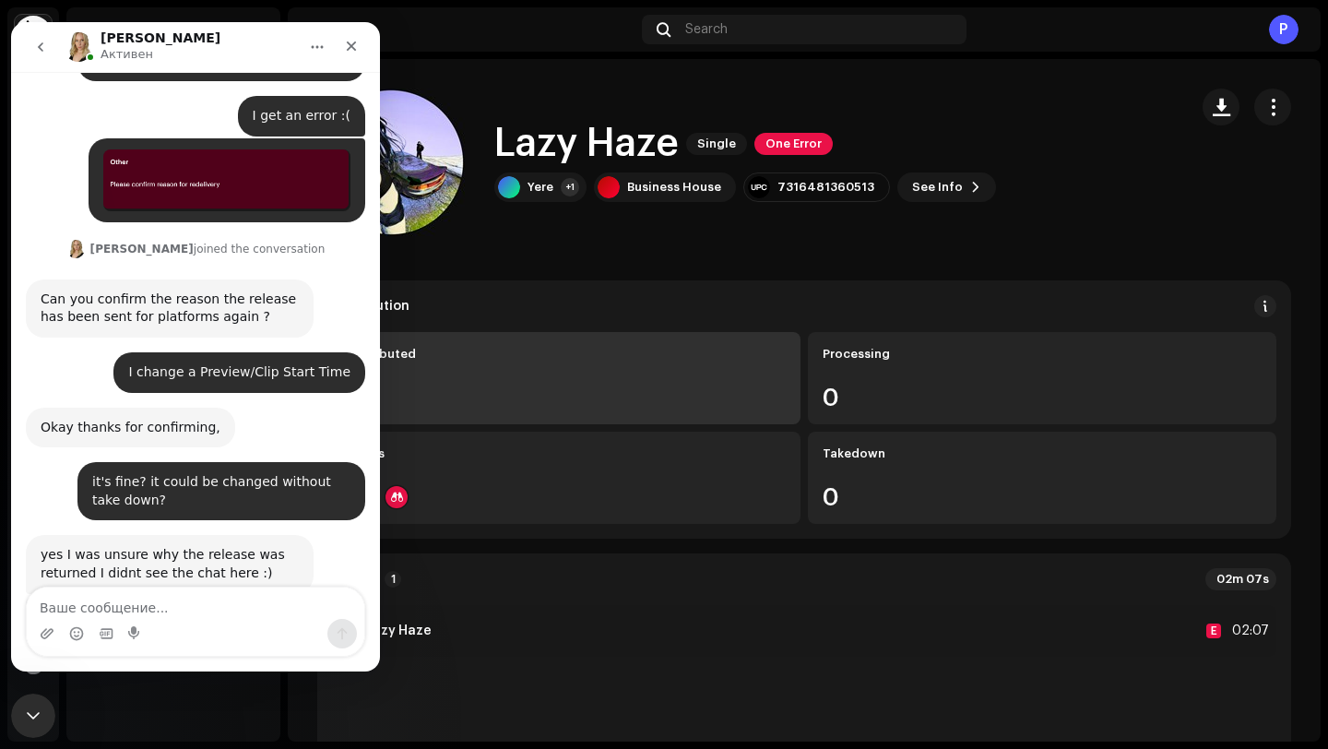
scroll to position [1580, 0]
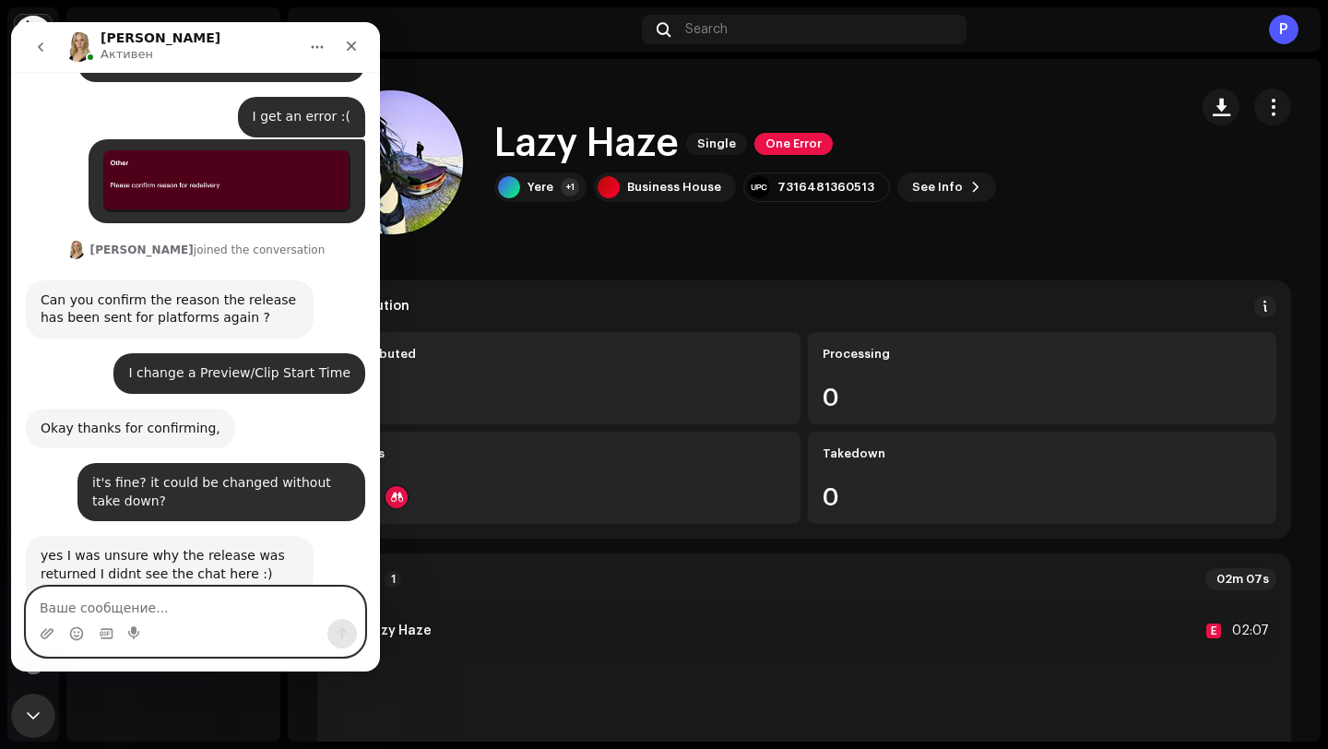
click at [160, 607] on textarea "Ваше сообщение..." at bounding box center [195, 602] width 337 height 31
type textarea "thx :)"
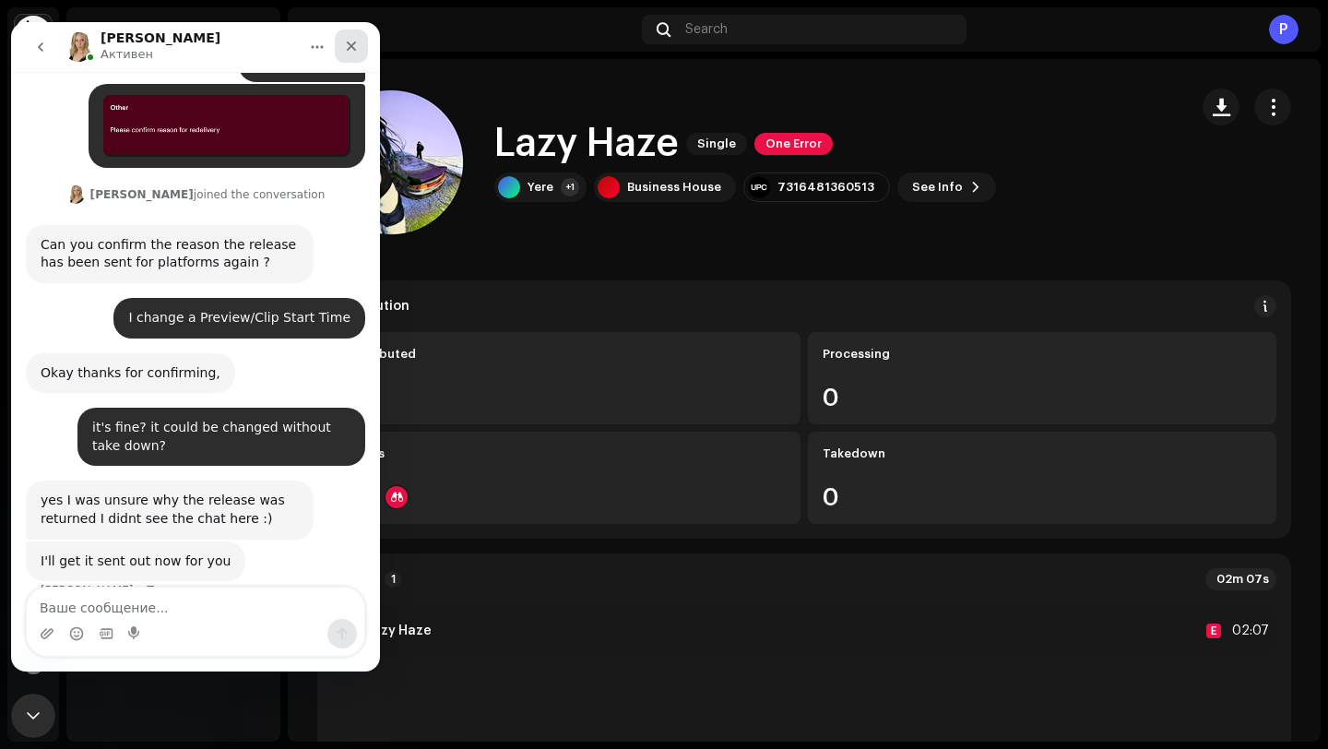
drag, startPoint x: 354, startPoint y: 40, endPoint x: 366, endPoint y: 124, distance: 85.7
click at [353, 39] on icon "Закрыть" at bounding box center [351, 46] width 15 height 15
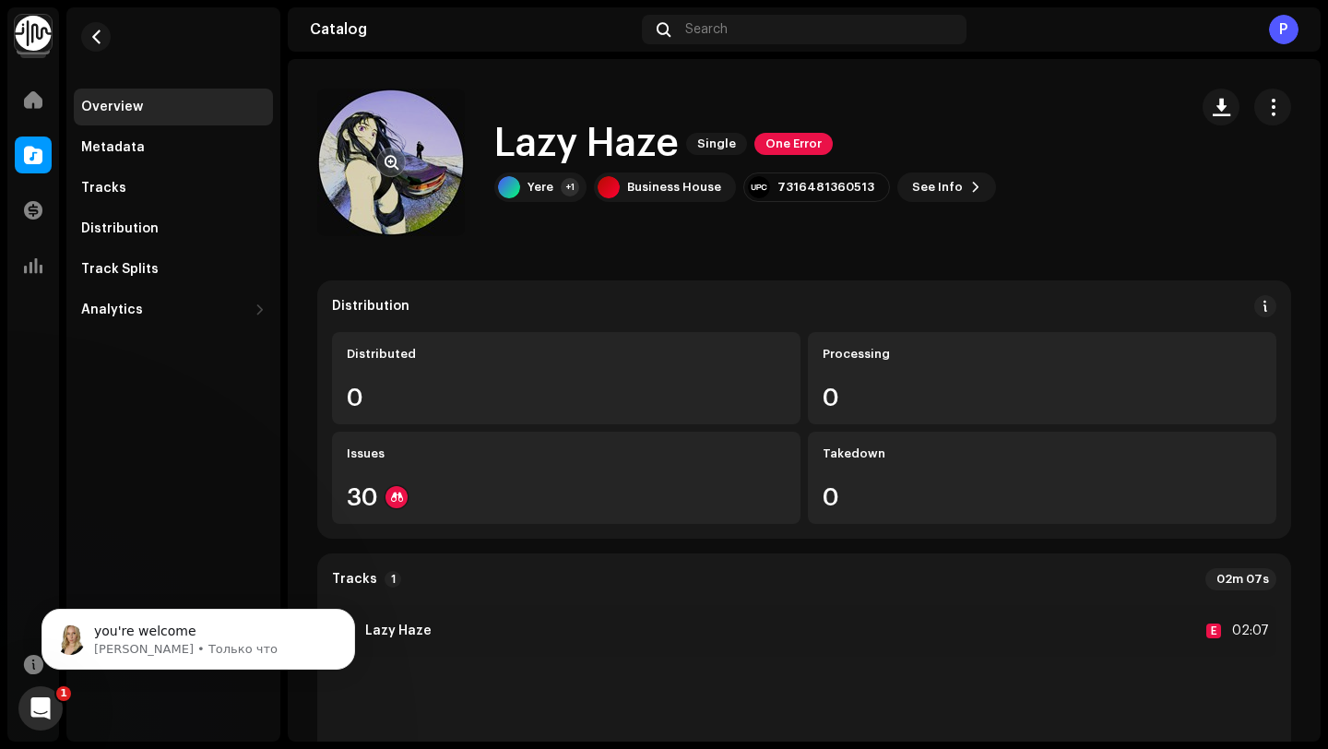
scroll to position [0, 0]
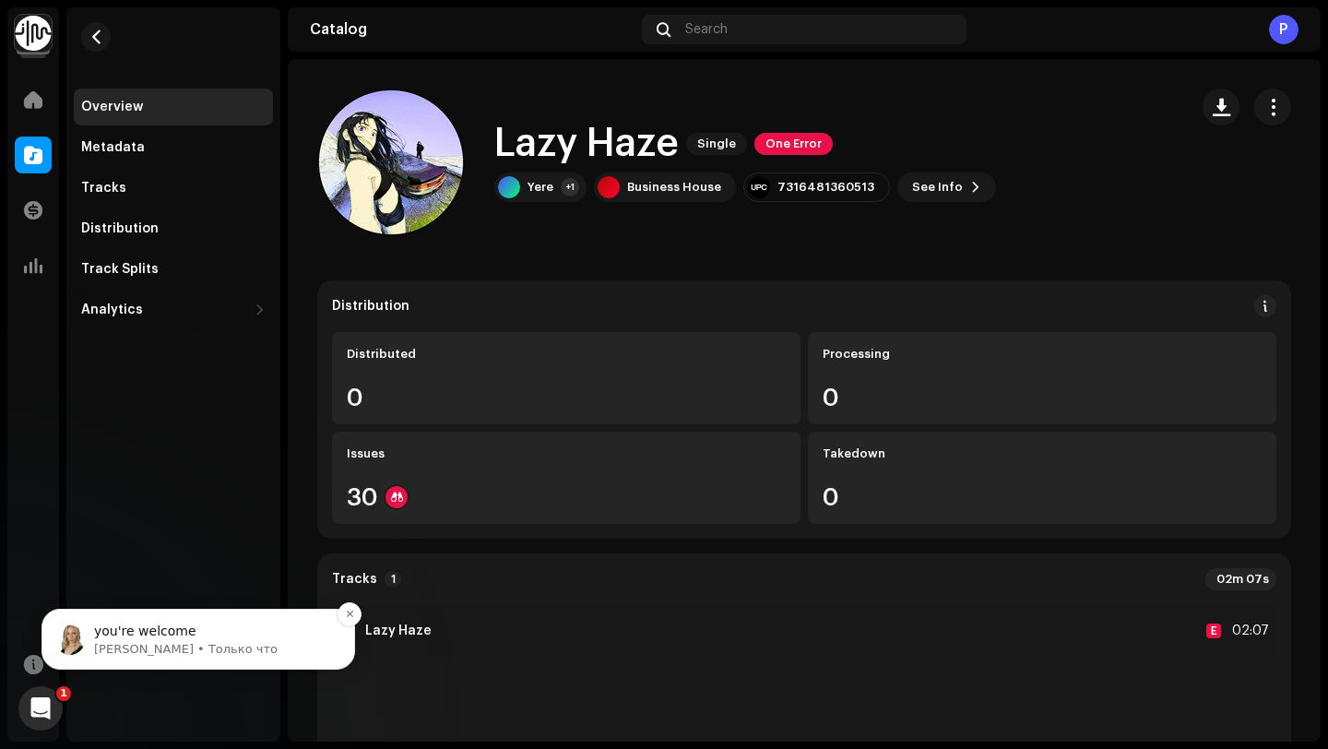
click at [190, 632] on p "you're welcome" at bounding box center [213, 631] width 238 height 18
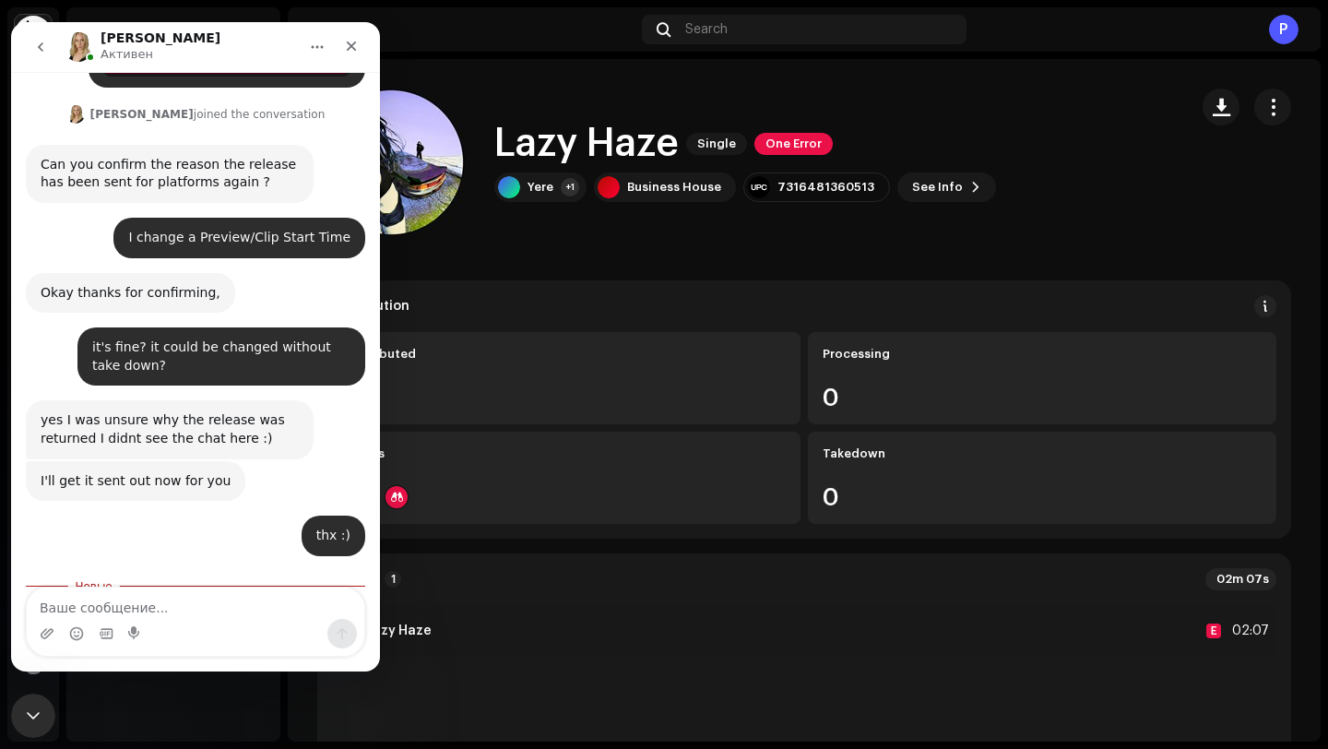
scroll to position [1720, 0]
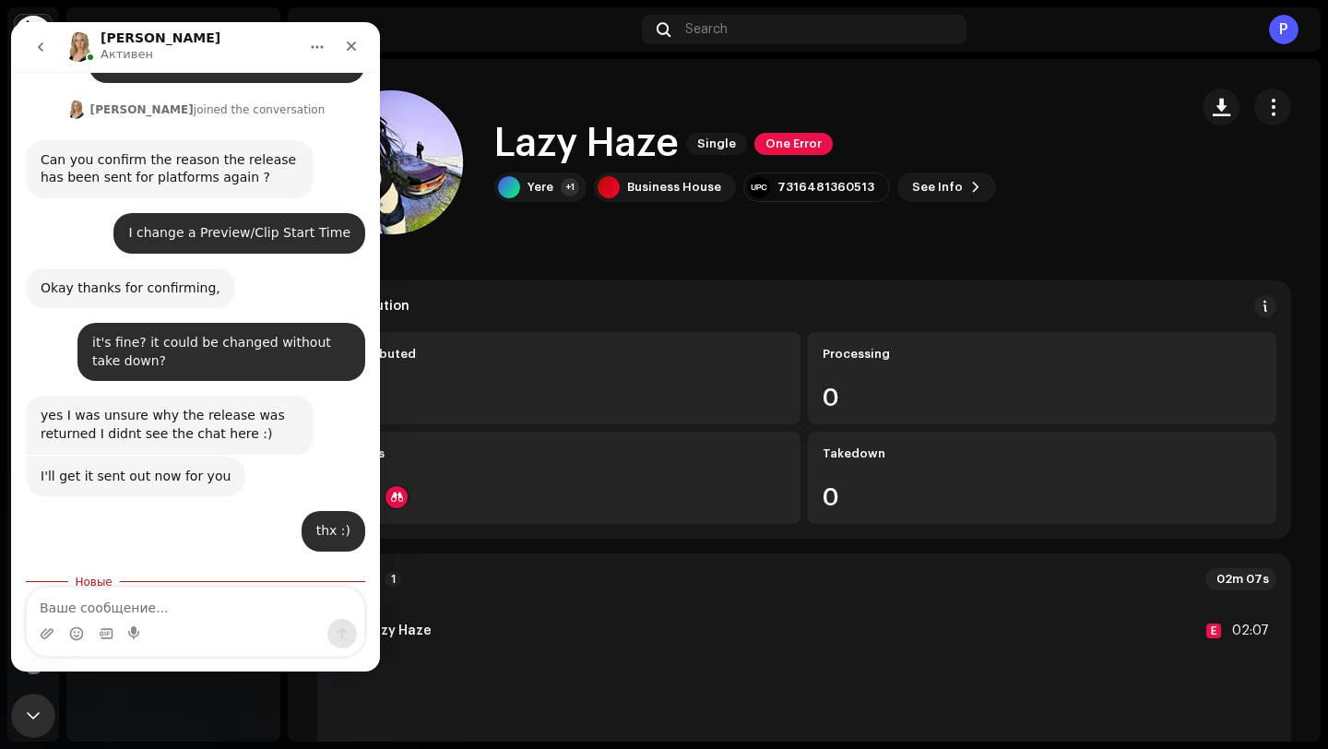
click at [549, 585] on div "Tracks 1 02m 07s" at bounding box center [804, 579] width 944 height 22
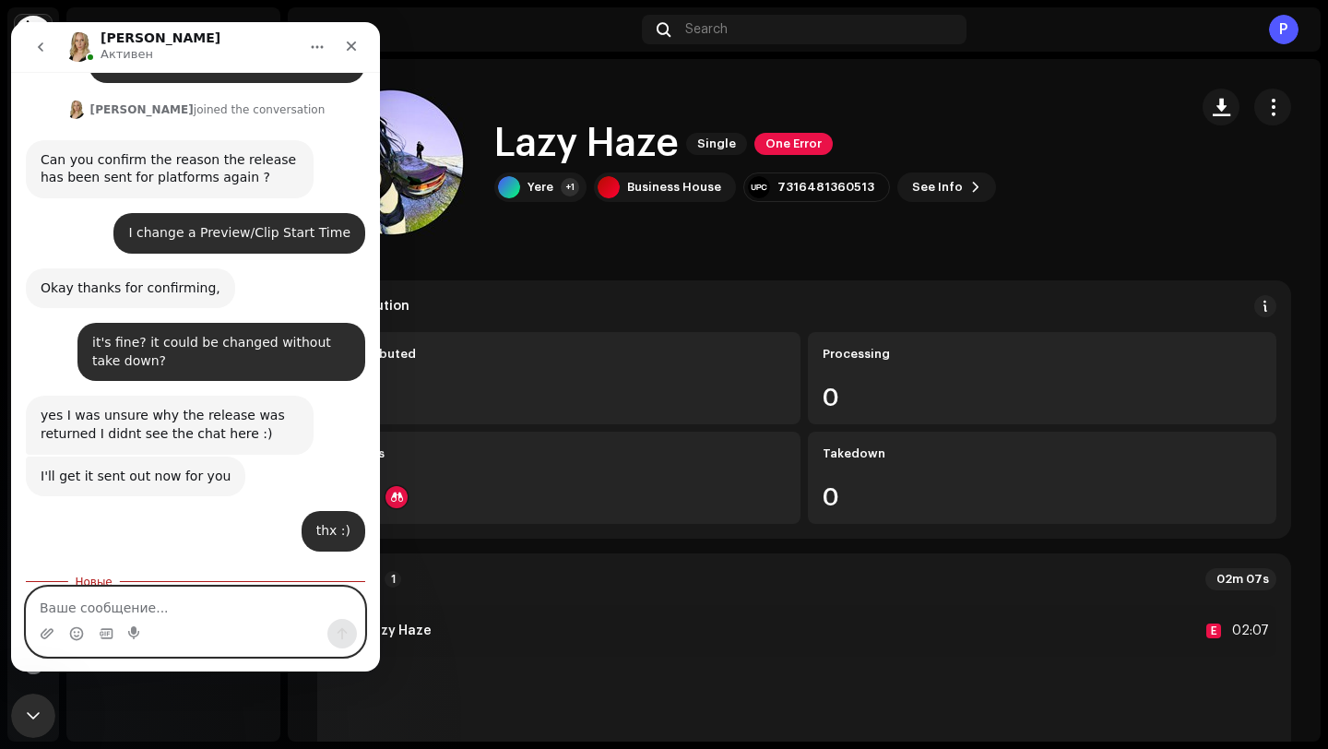
click at [125, 612] on textarea "Ваше сообщение..." at bounding box center [195, 602] width 337 height 31
type textarea "Will this redistribution affect pitching ?"
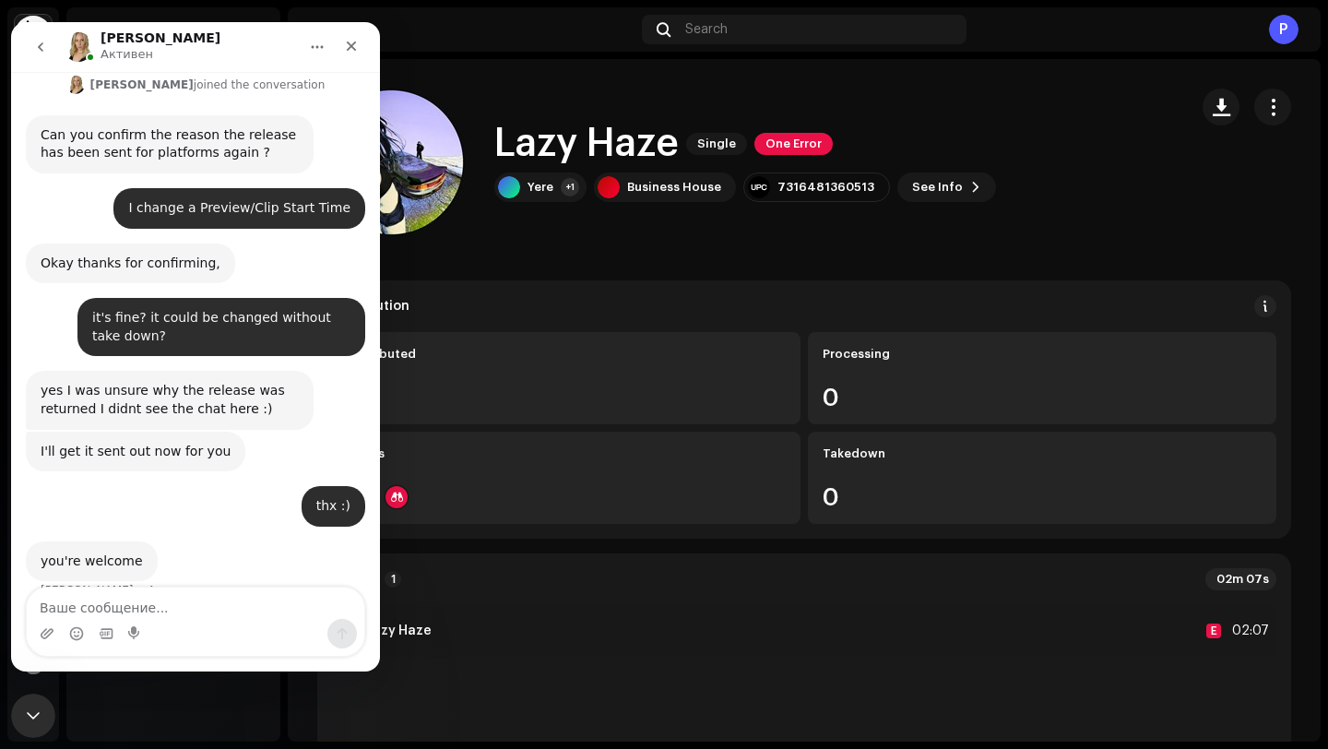
click at [444, 176] on re-a-cover at bounding box center [391, 163] width 148 height 148
click at [509, 306] on div "Distribution" at bounding box center [804, 306] width 944 height 22
click at [350, 36] on div "Закрыть" at bounding box center [351, 46] width 33 height 33
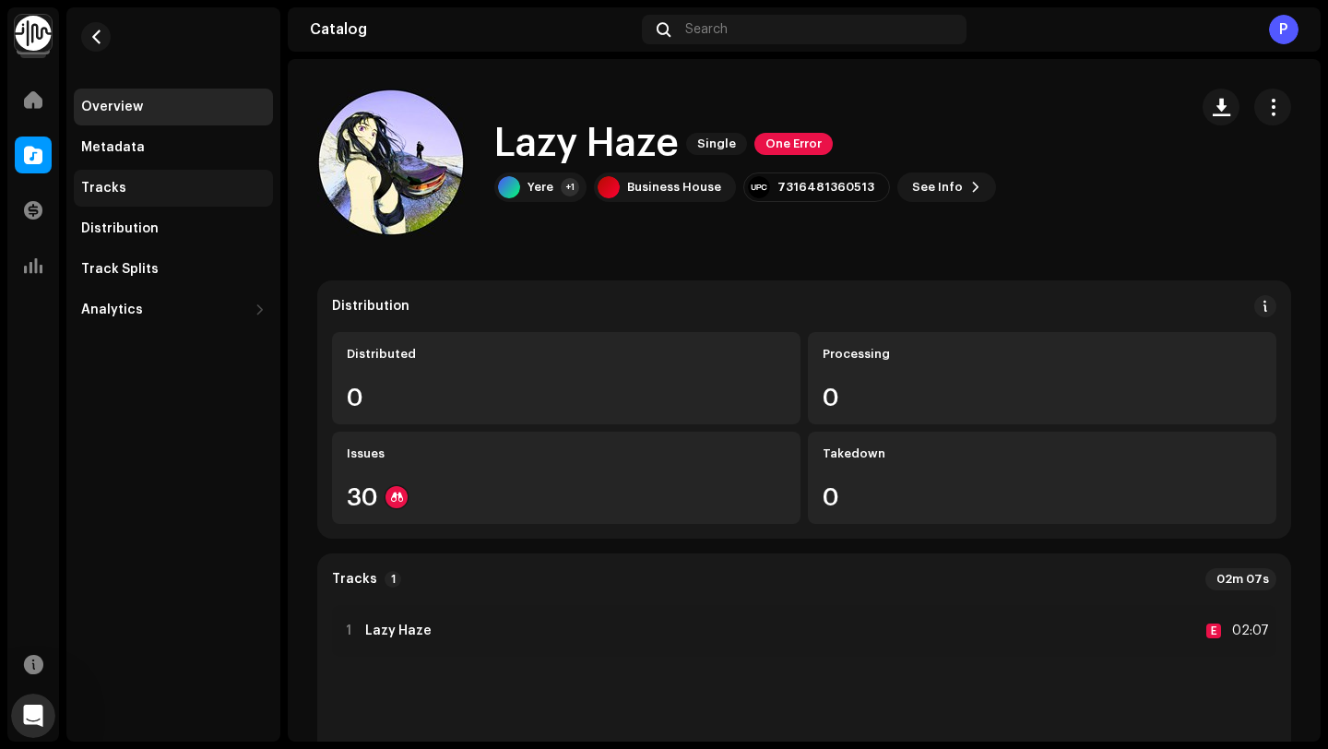
click at [141, 189] on div "Tracks" at bounding box center [173, 188] width 184 height 15
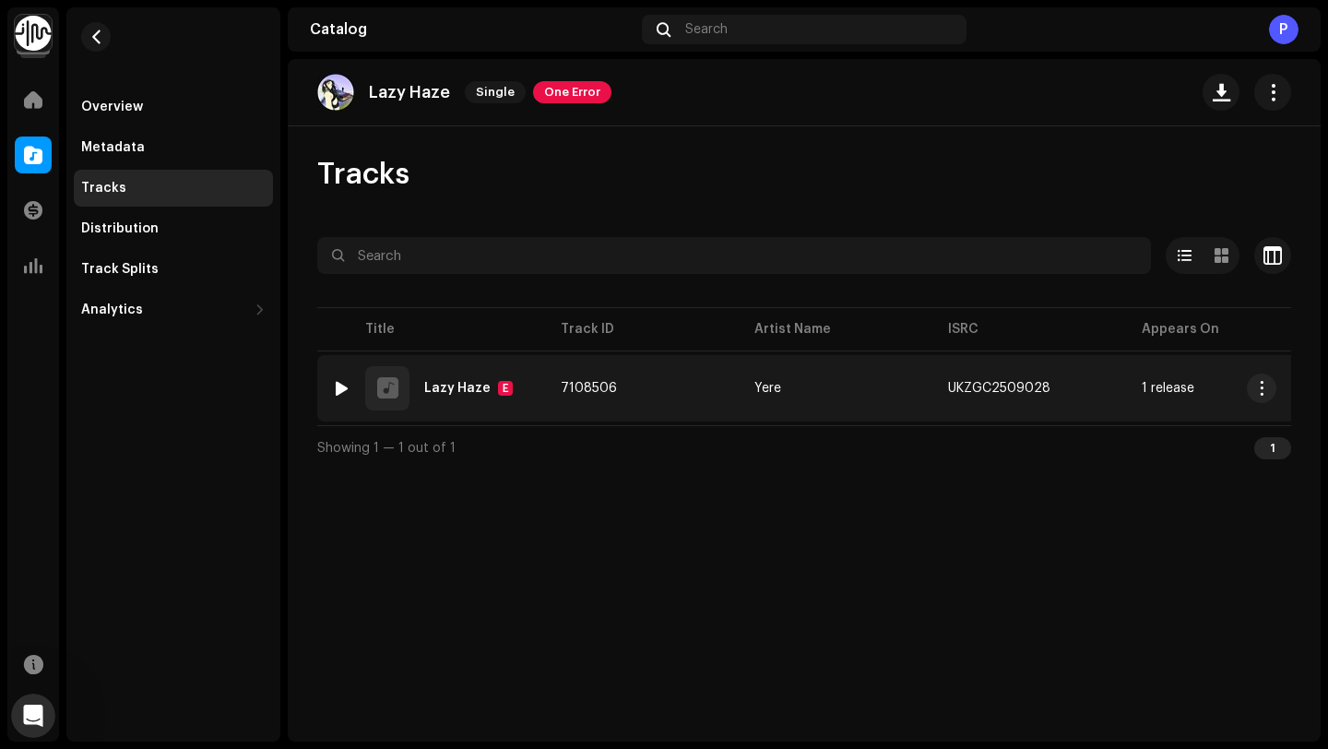
click at [337, 388] on div at bounding box center [342, 388] width 14 height 15
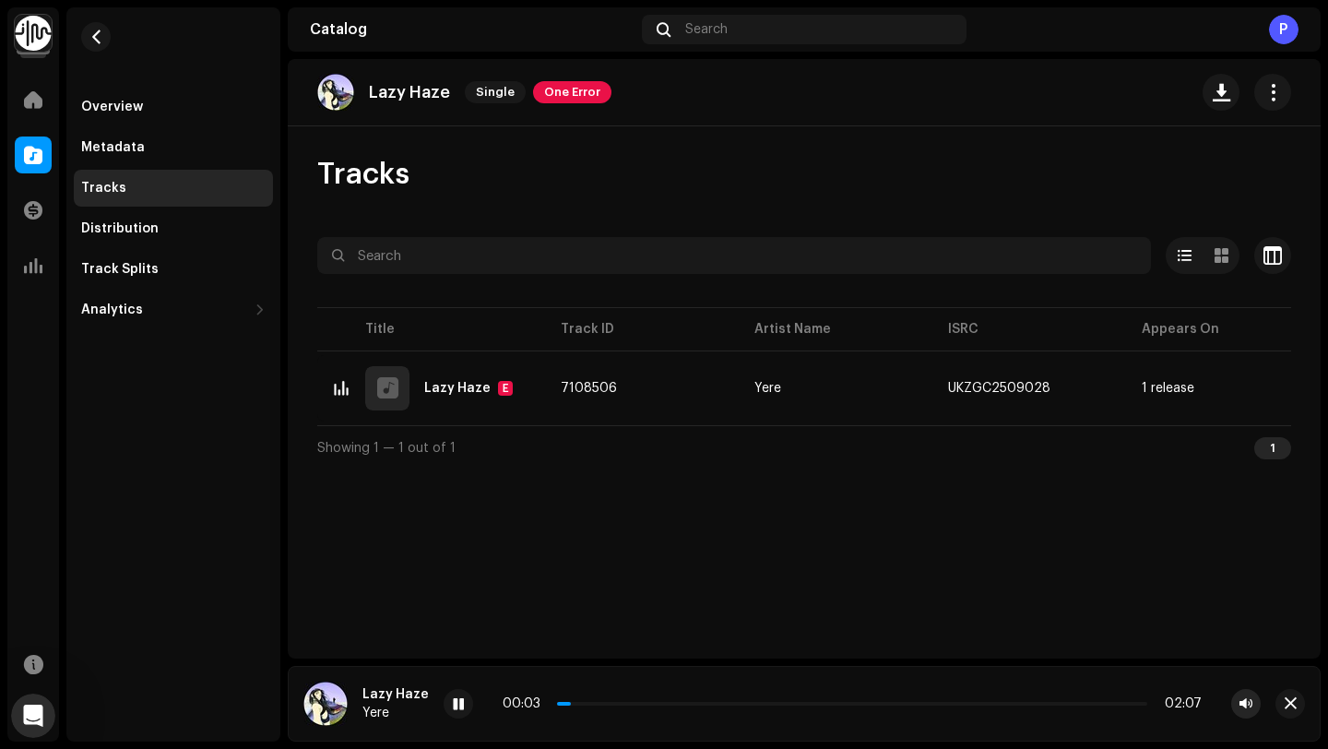
click at [1249, 704] on span "button" at bounding box center [1245, 703] width 13 height 15
click at [1246, 701] on span "button" at bounding box center [1245, 703] width 13 height 15
click at [719, 169] on div "Tracks" at bounding box center [804, 174] width 974 height 37
click at [726, 703] on span at bounding box center [778, 704] width 442 height 4
click at [336, 92] on img at bounding box center [335, 92] width 37 height 37
